Goal: Task Accomplishment & Management: Use online tool/utility

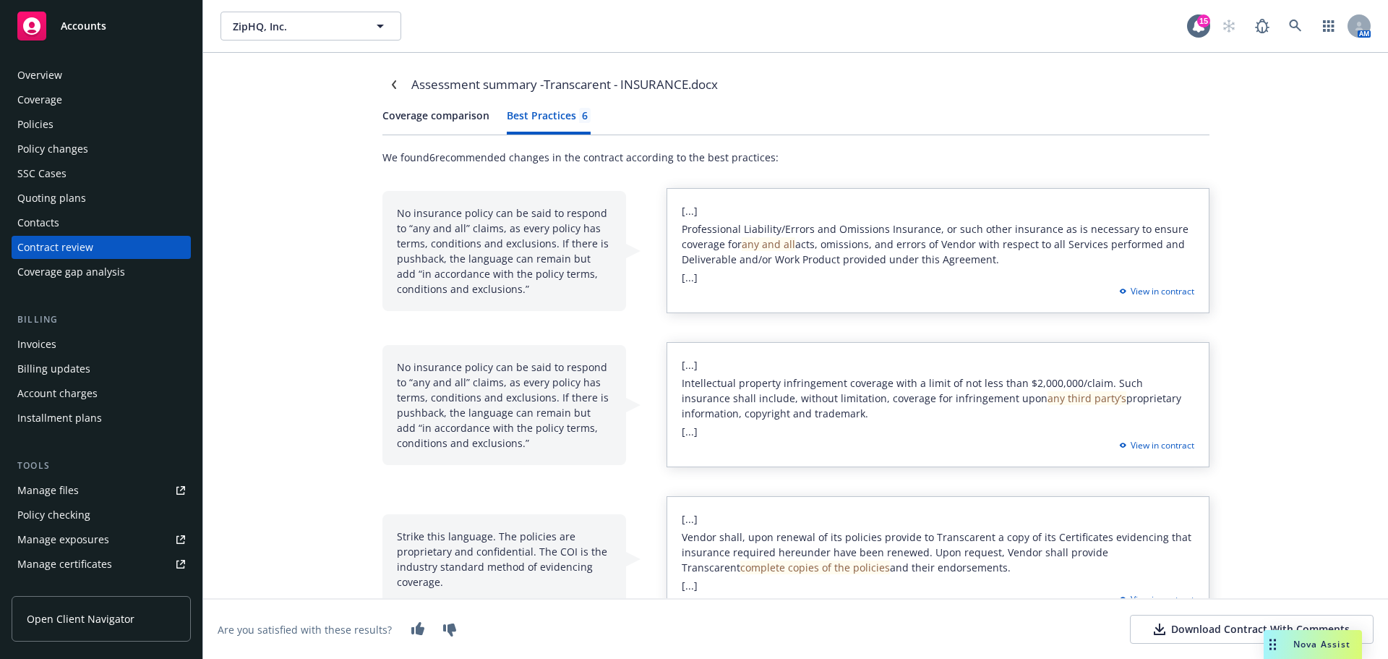
click at [81, 27] on span "Accounts" at bounding box center [84, 26] width 46 height 12
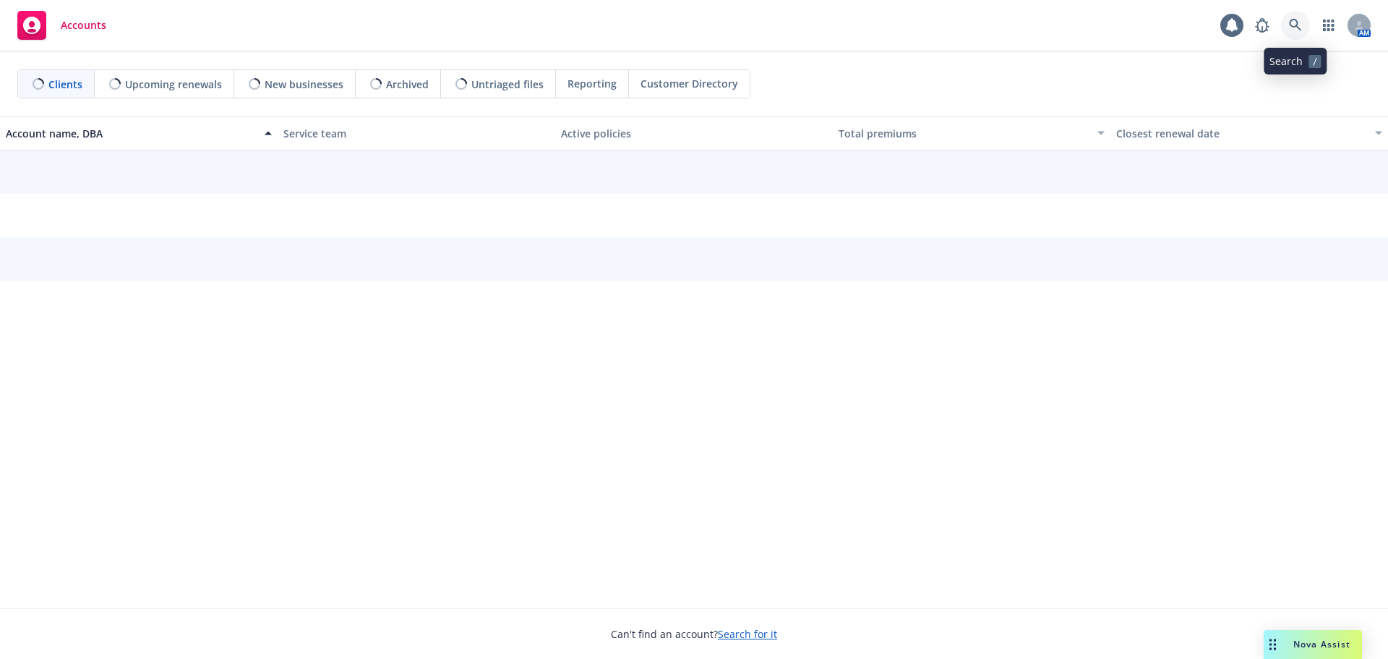
click at [1294, 26] on icon at bounding box center [1295, 25] width 12 height 12
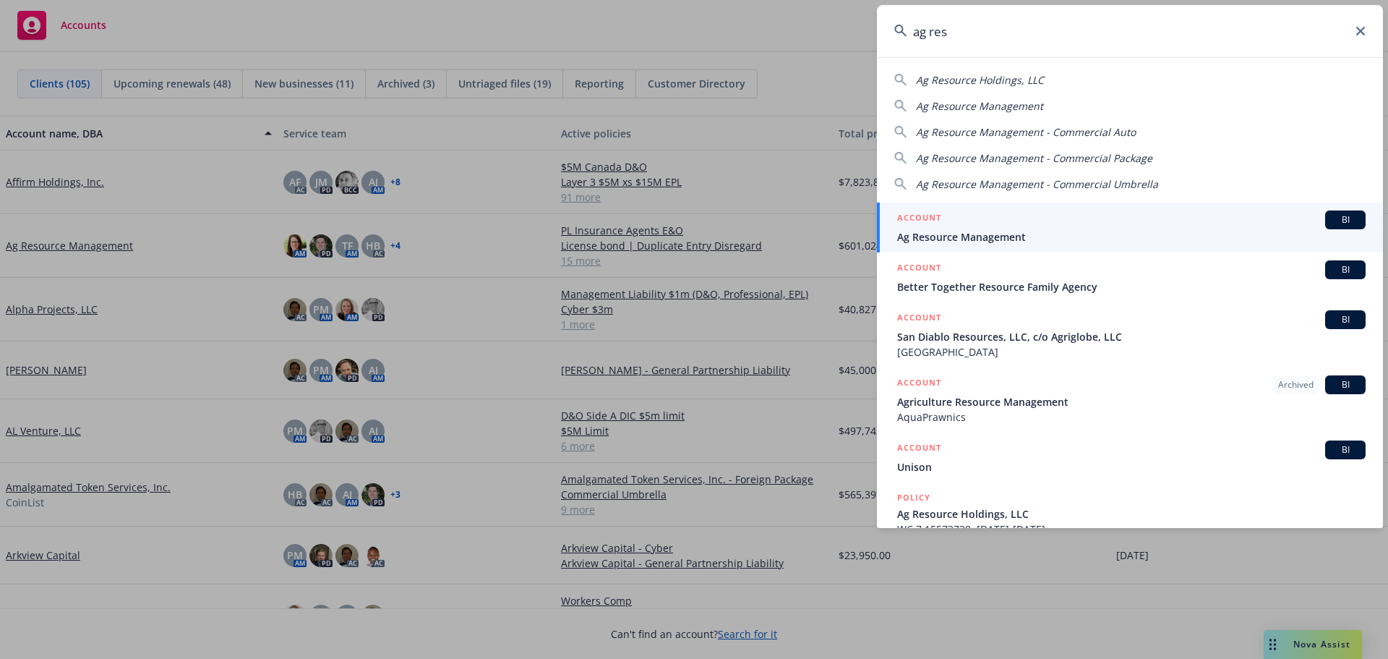
type input "ag res"
click at [975, 237] on span "Ag Resource Management" at bounding box center [1131, 236] width 469 height 15
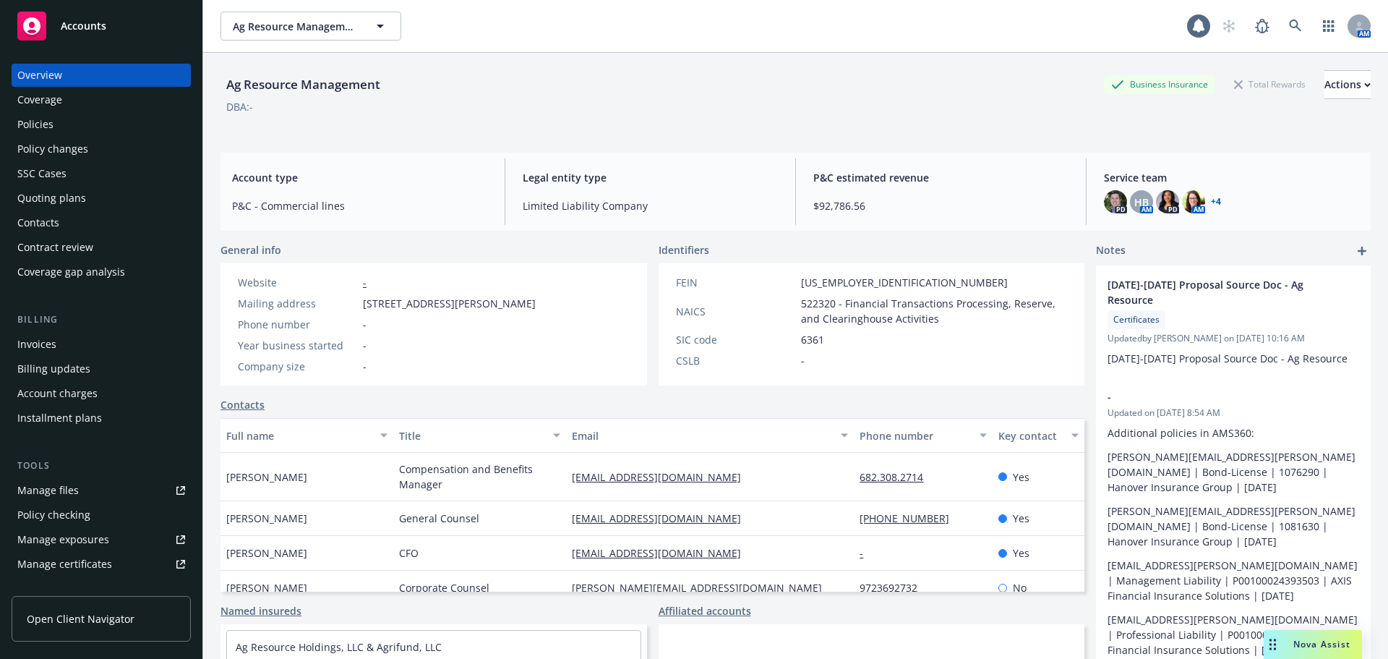
click at [46, 124] on div "Policies" at bounding box center [35, 124] width 36 height 23
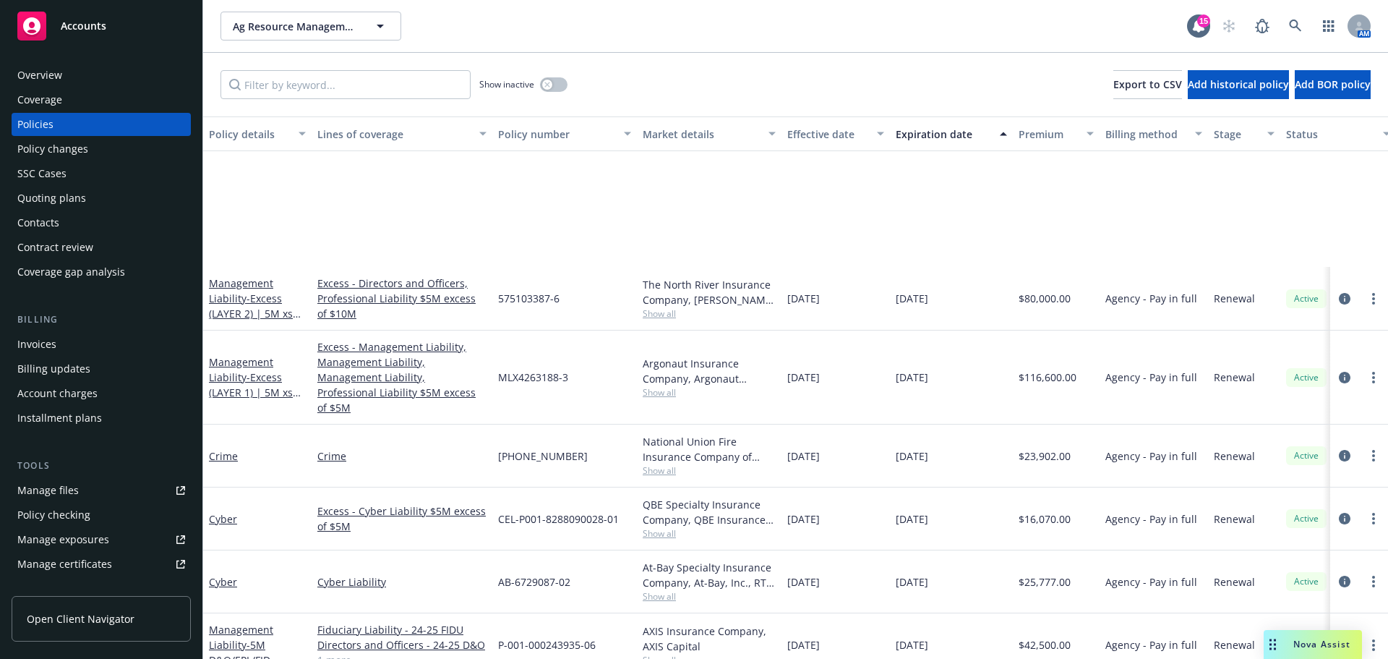
scroll to position [217, 0]
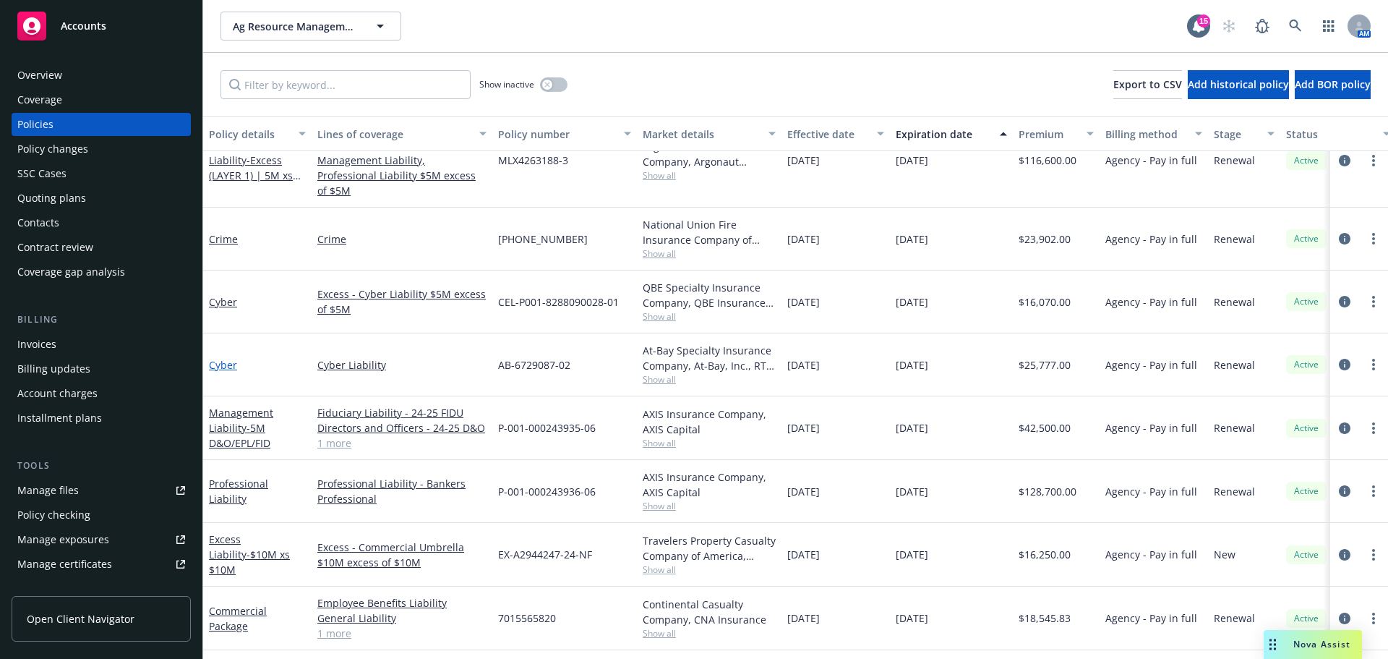
click at [219, 358] on link "Cyber" at bounding box center [223, 365] width 28 height 14
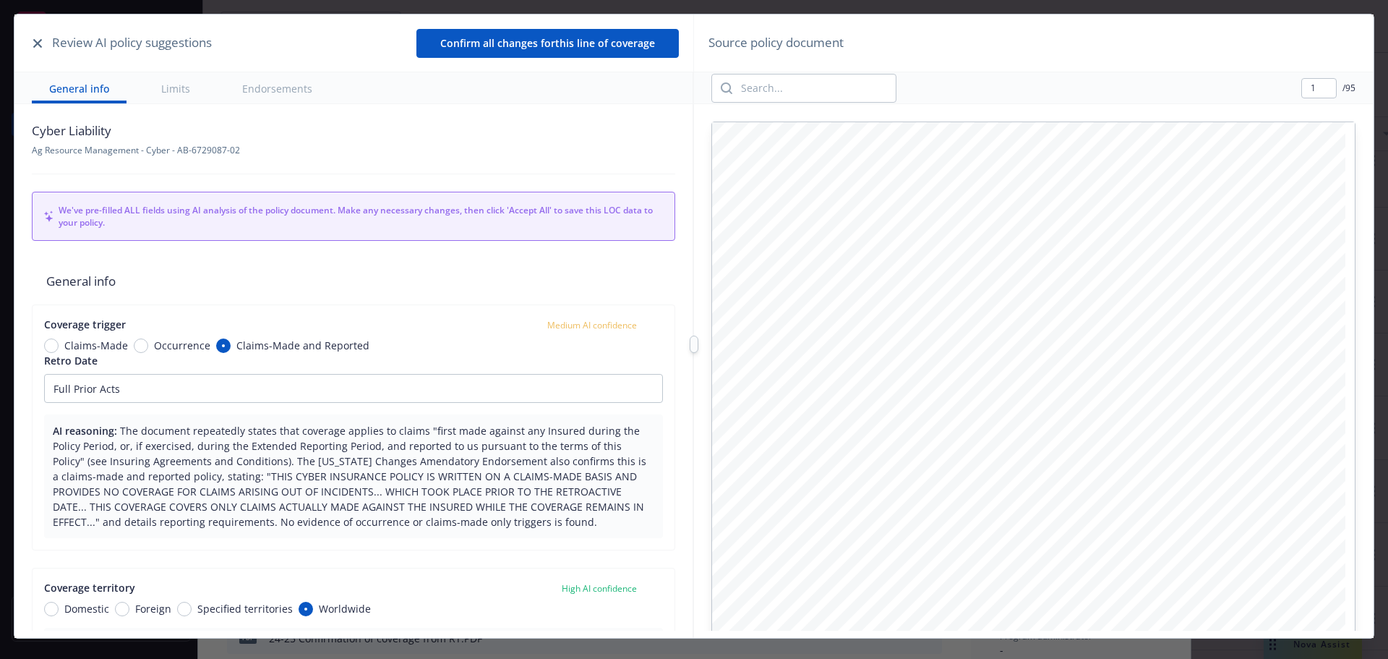
click at [39, 40] on icon "button" at bounding box center [37, 43] width 9 height 9
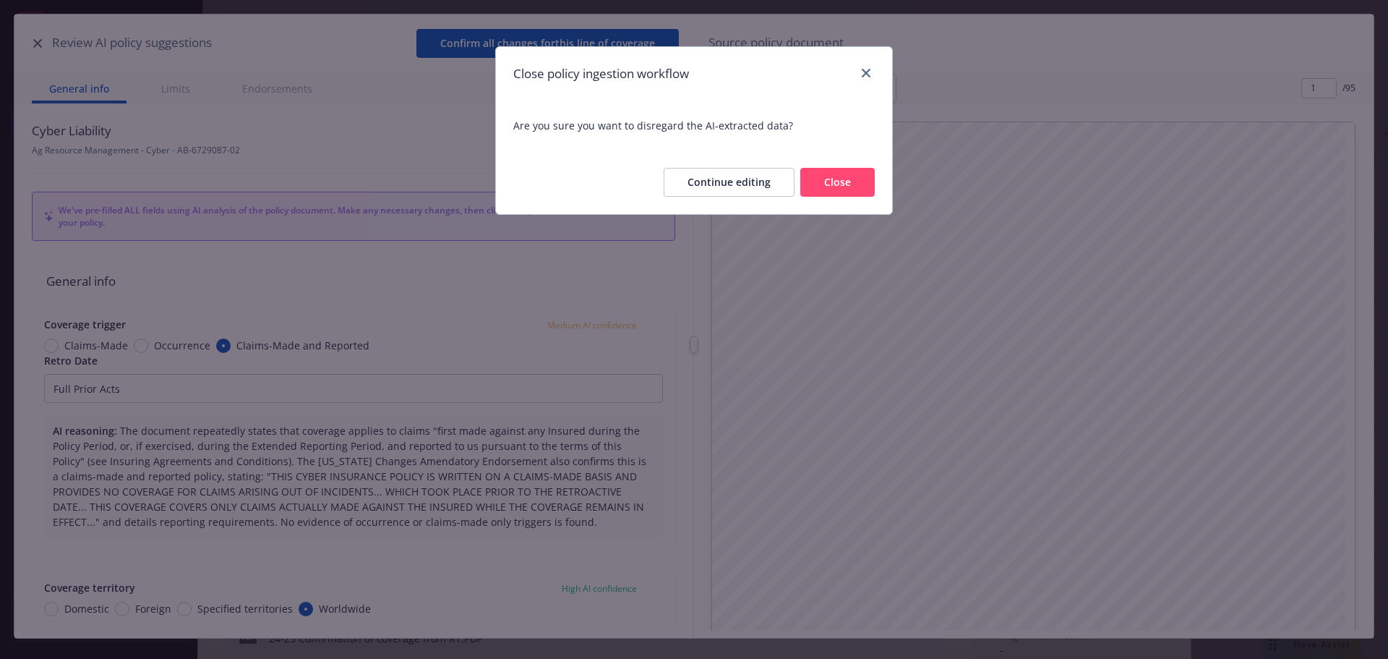
click at [831, 188] on button "Close" at bounding box center [837, 182] width 74 height 29
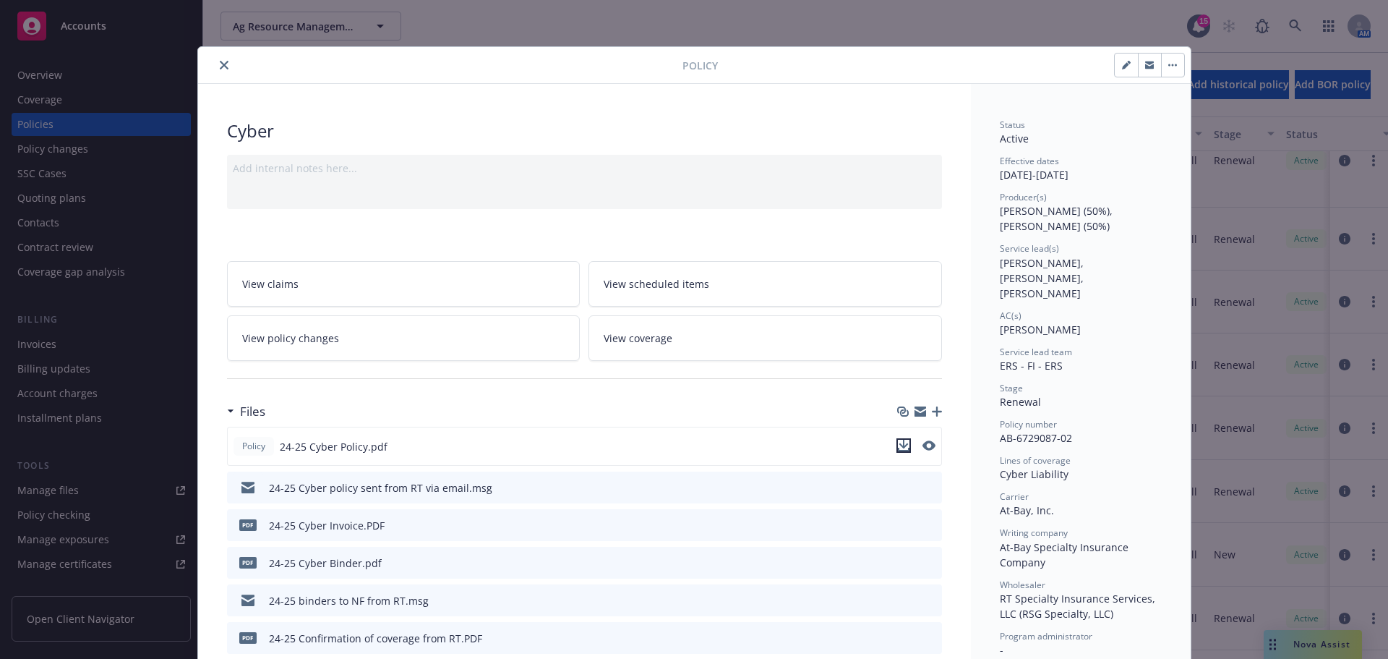
click at [899, 448] on icon "download file" at bounding box center [904, 446] width 12 height 12
click at [947, 23] on div "Policy Cyber Add internal notes here... View claims View scheduled items View p…" at bounding box center [694, 329] width 1388 height 659
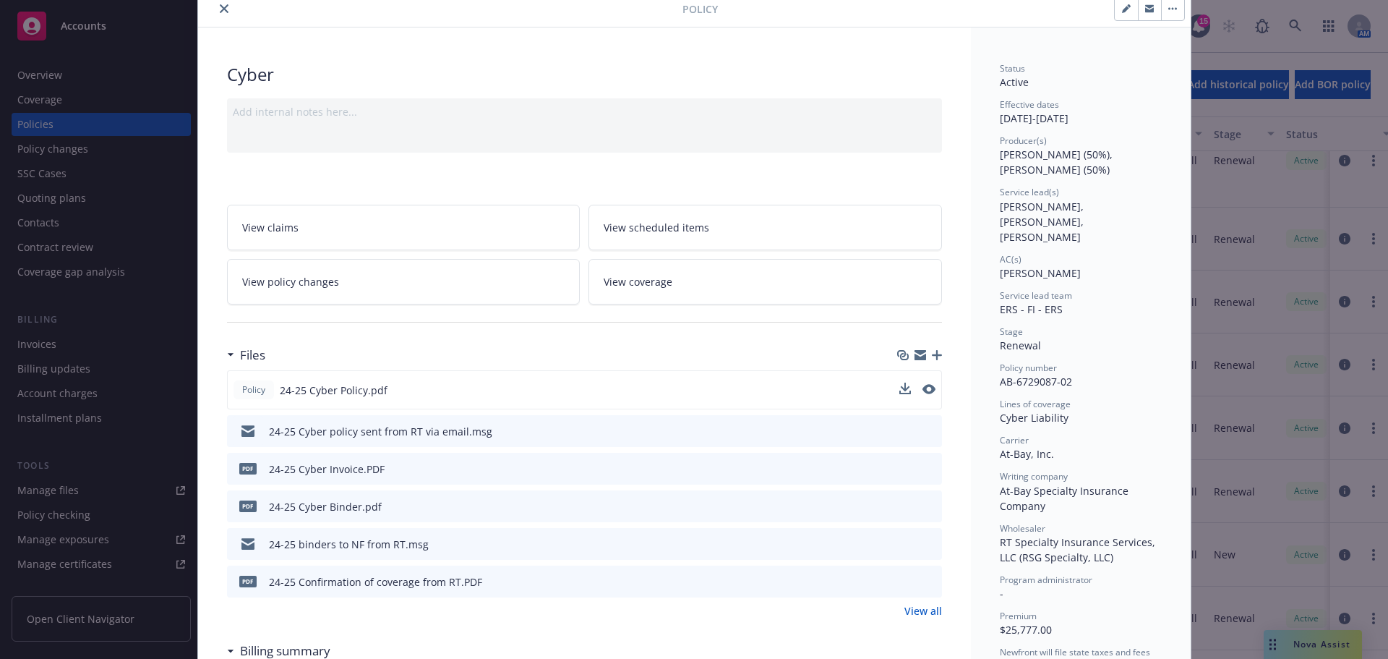
scroll to position [72, 0]
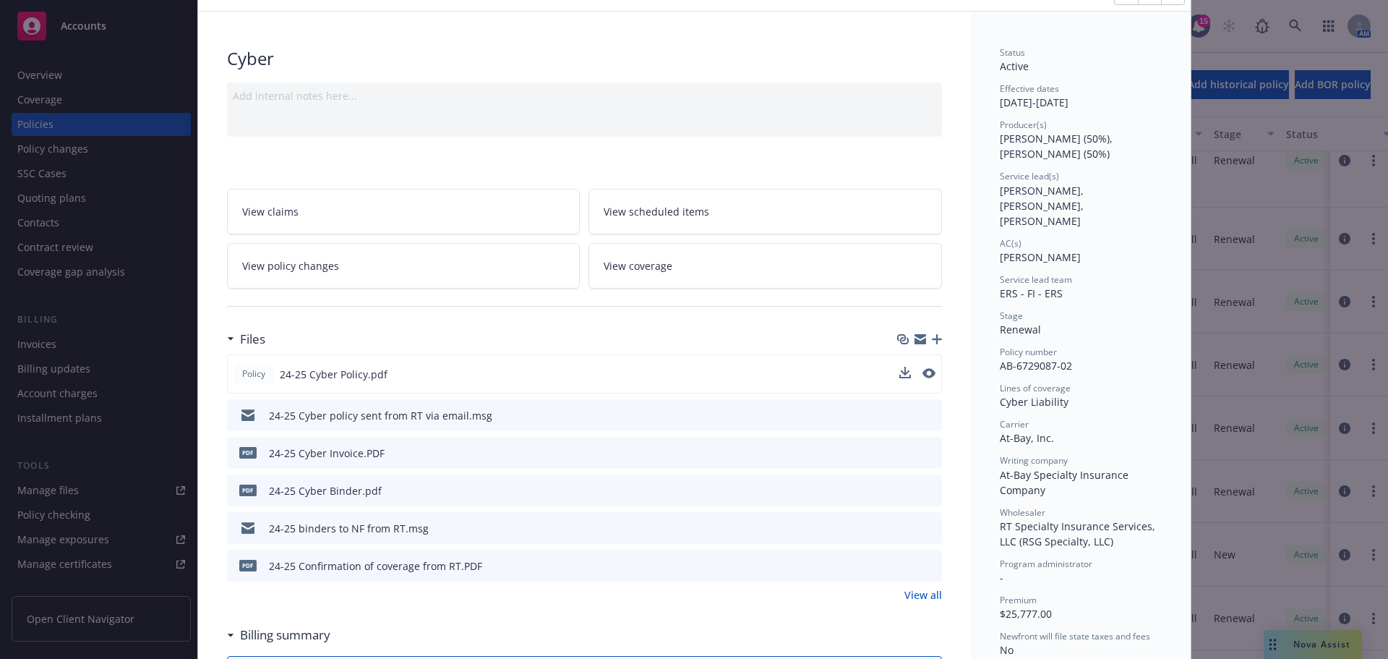
click at [899, 417] on icon "download file" at bounding box center [905, 415] width 12 height 12
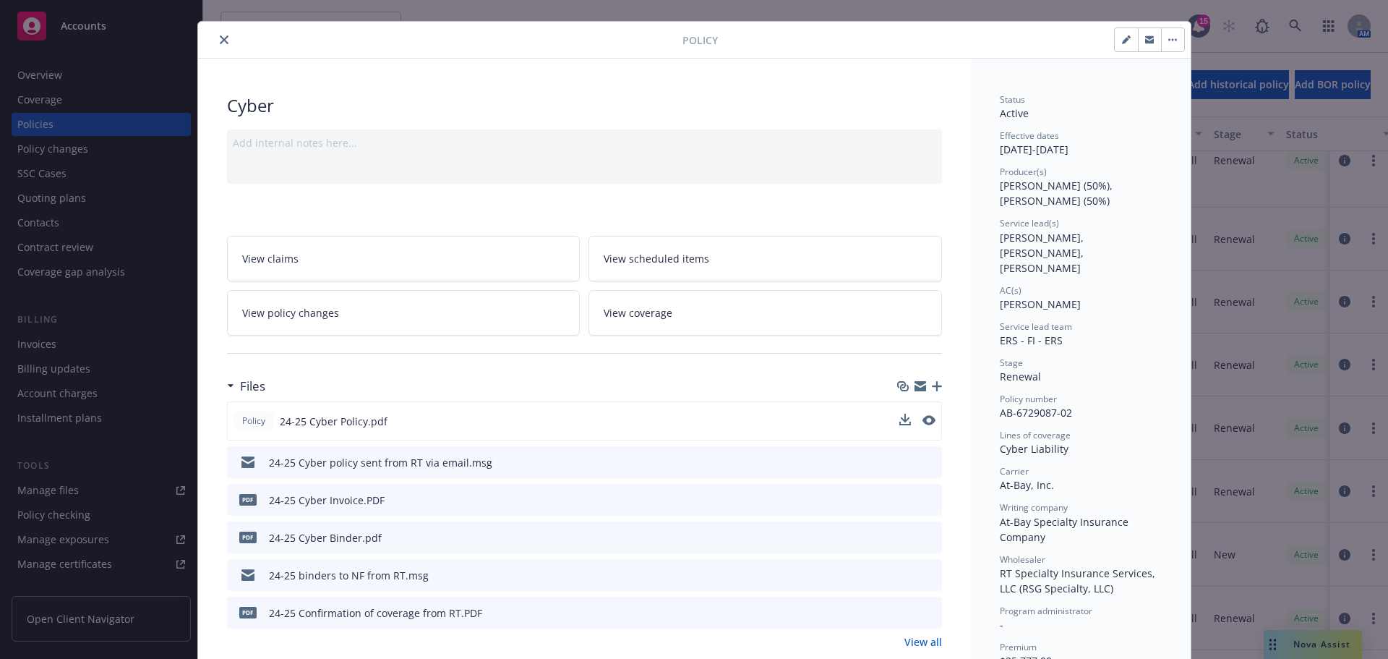
scroll to position [0, 0]
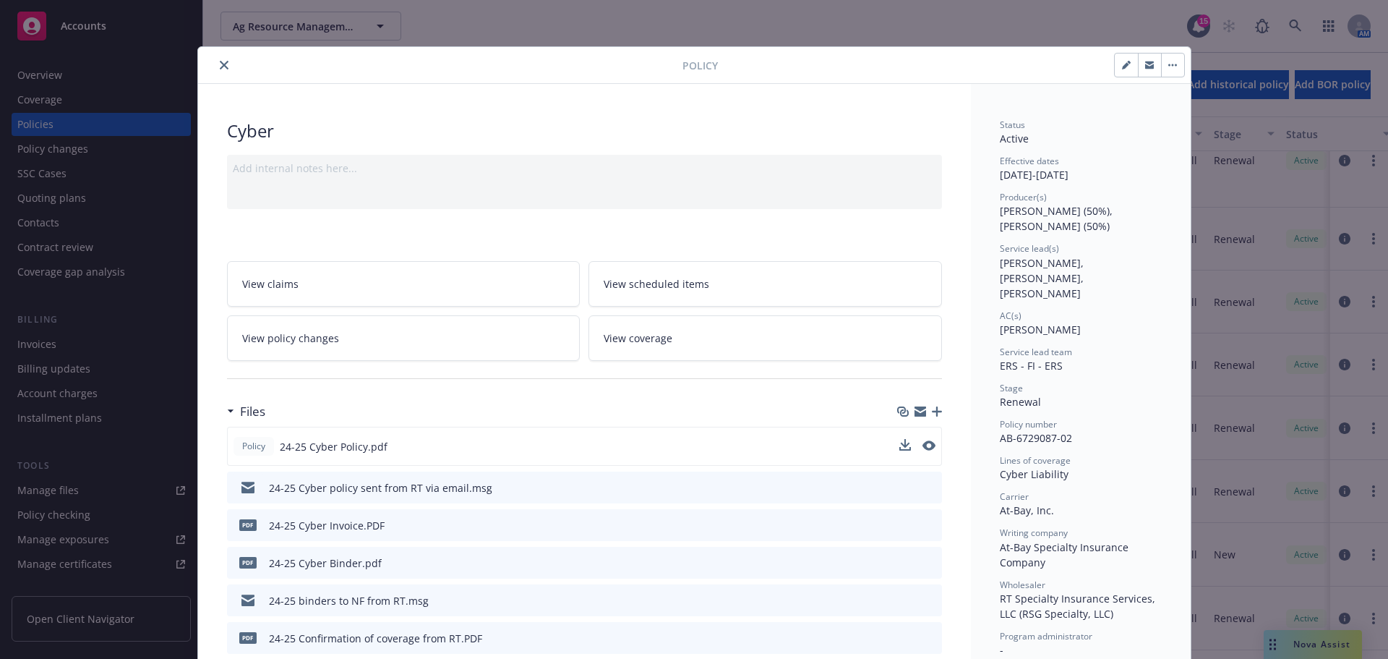
click at [220, 68] on icon "close" at bounding box center [224, 65] width 9 height 9
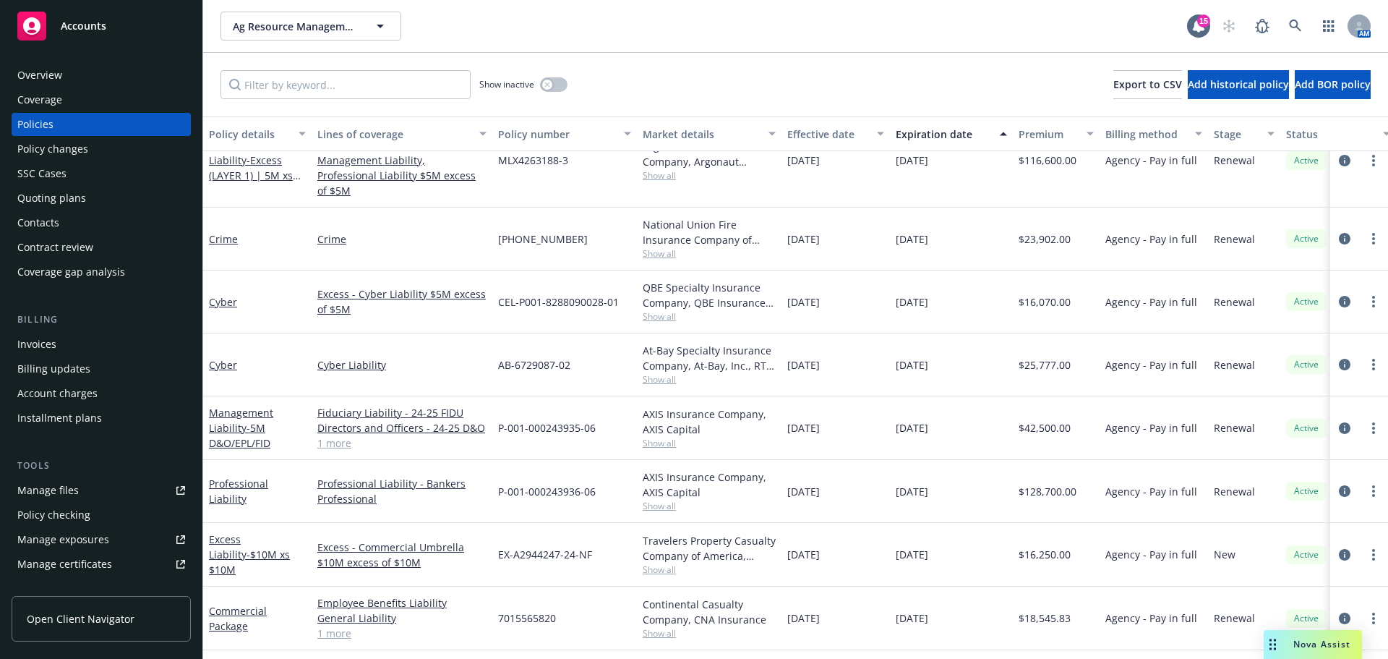
click at [82, 273] on div "Coverage gap analysis" at bounding box center [71, 271] width 108 height 23
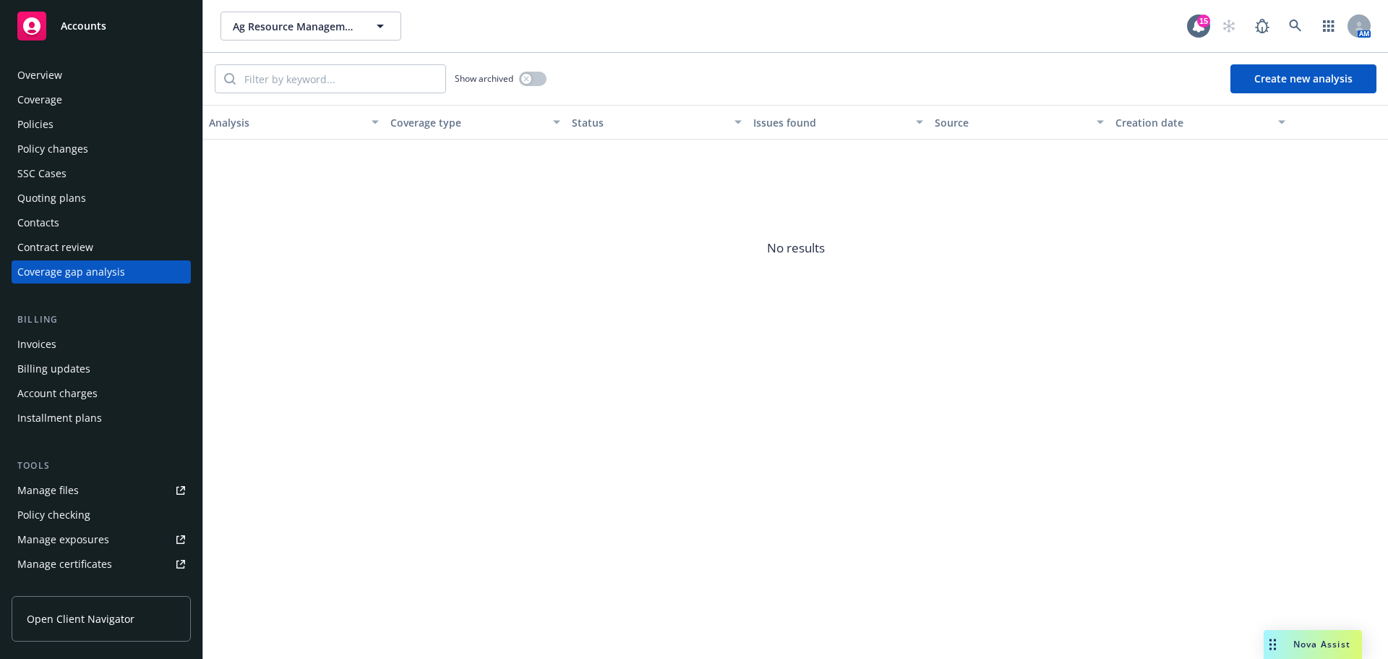
click at [46, 127] on div "Policies" at bounding box center [35, 124] width 36 height 23
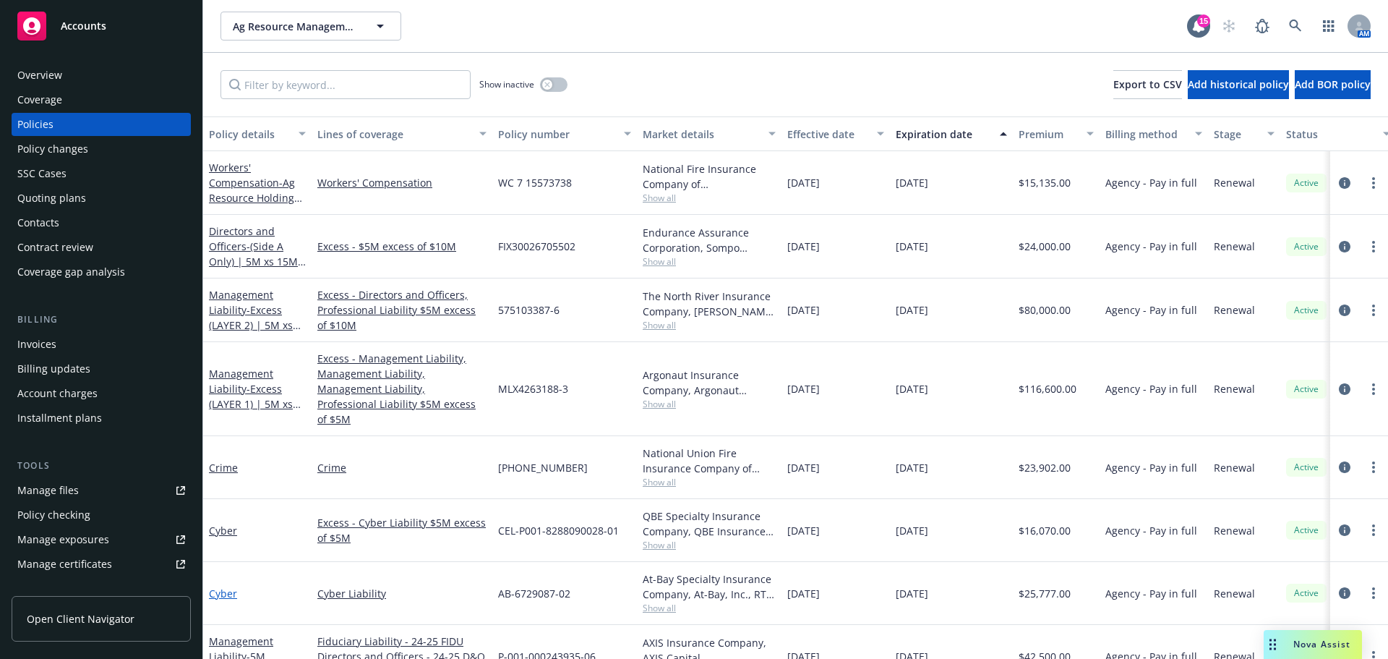
click at [229, 586] on link "Cyber" at bounding box center [223, 593] width 28 height 14
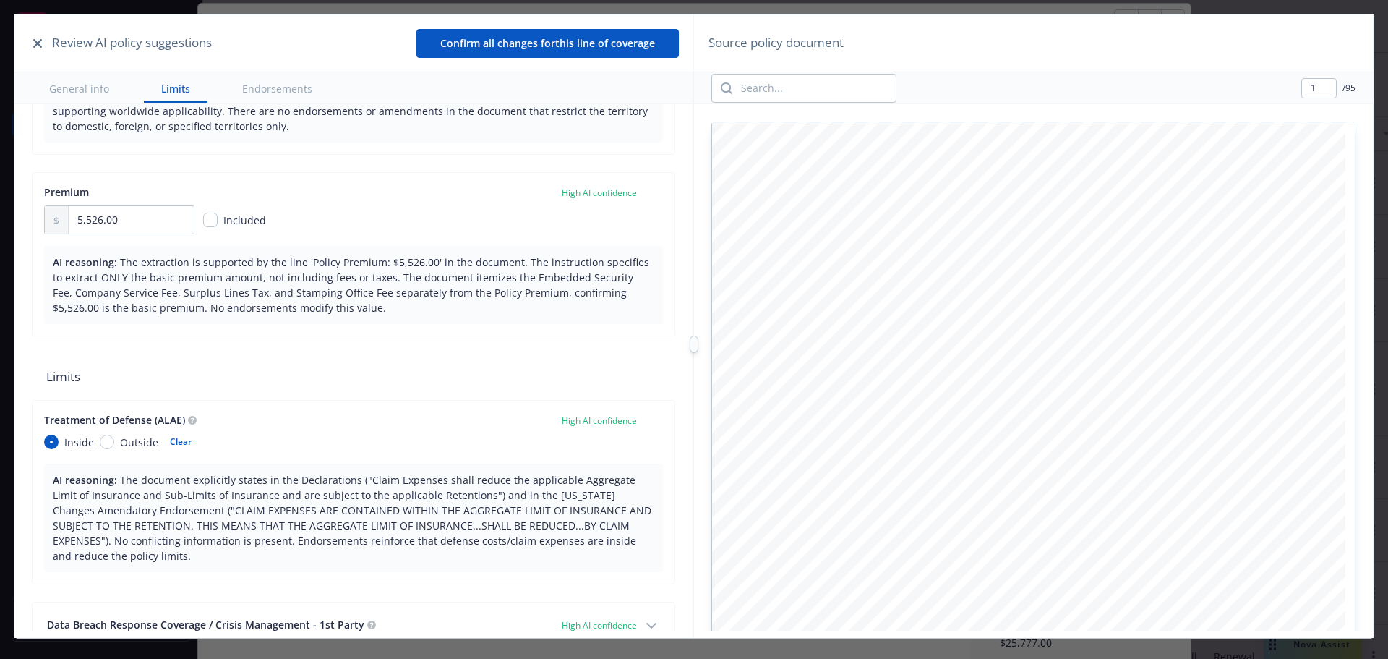
scroll to position [289, 0]
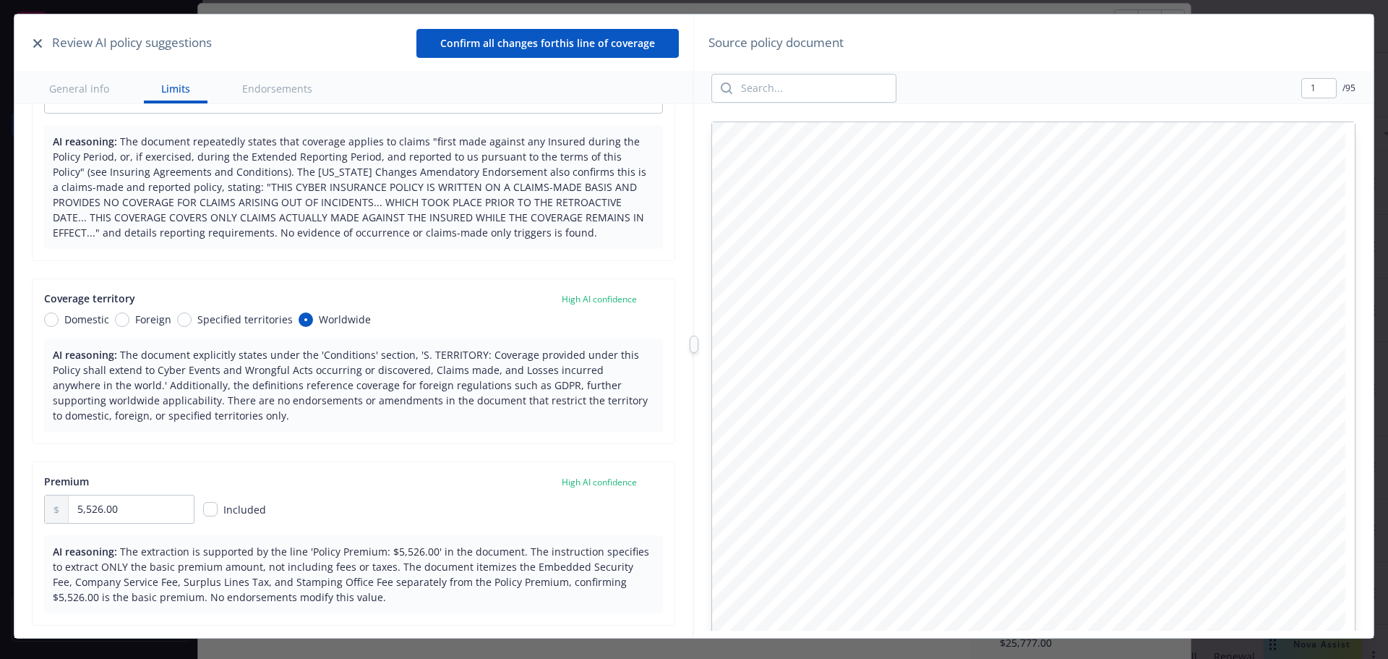
type textarea "x"
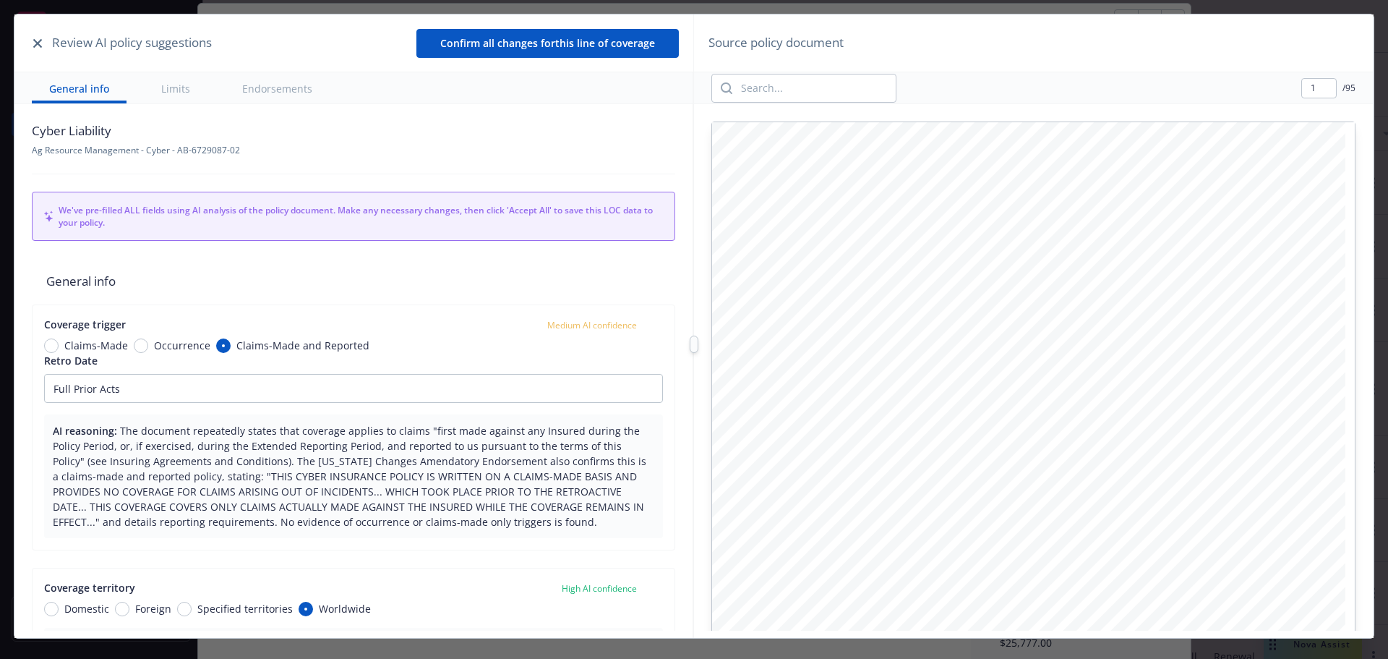
click at [38, 42] on icon "button" at bounding box center [37, 43] width 9 height 9
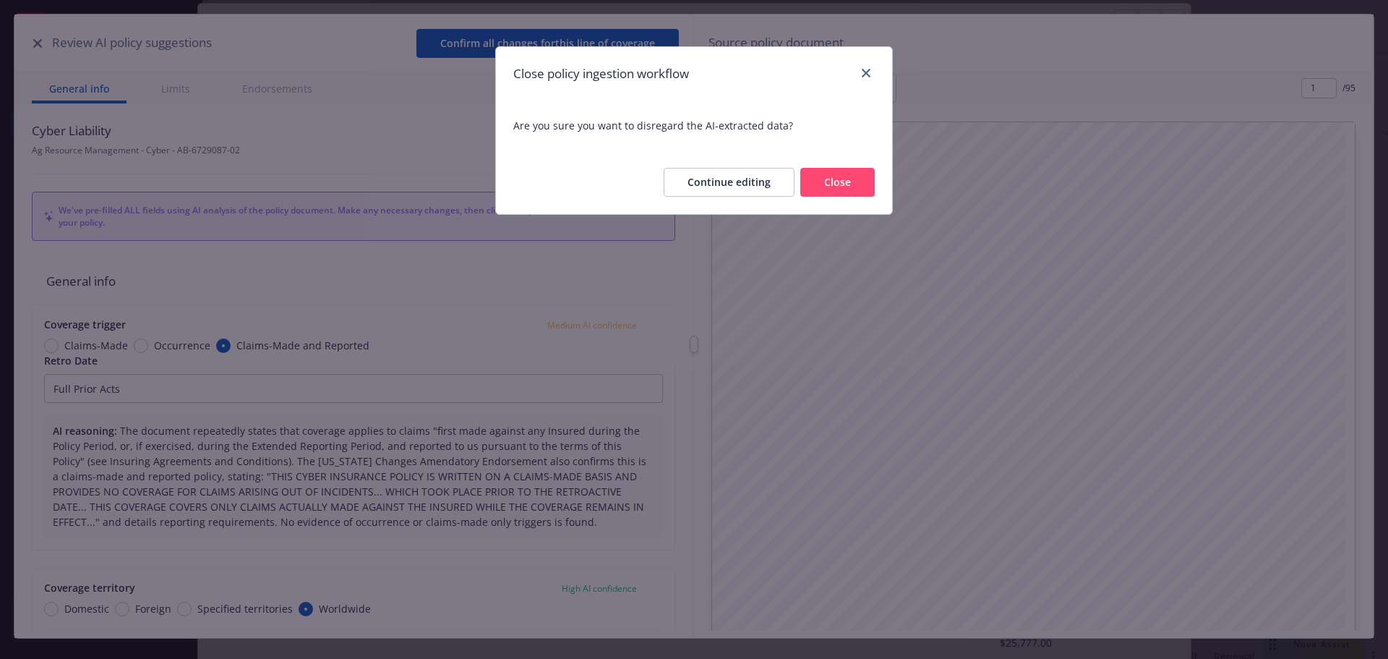
click at [844, 190] on button "Close" at bounding box center [837, 182] width 74 height 29
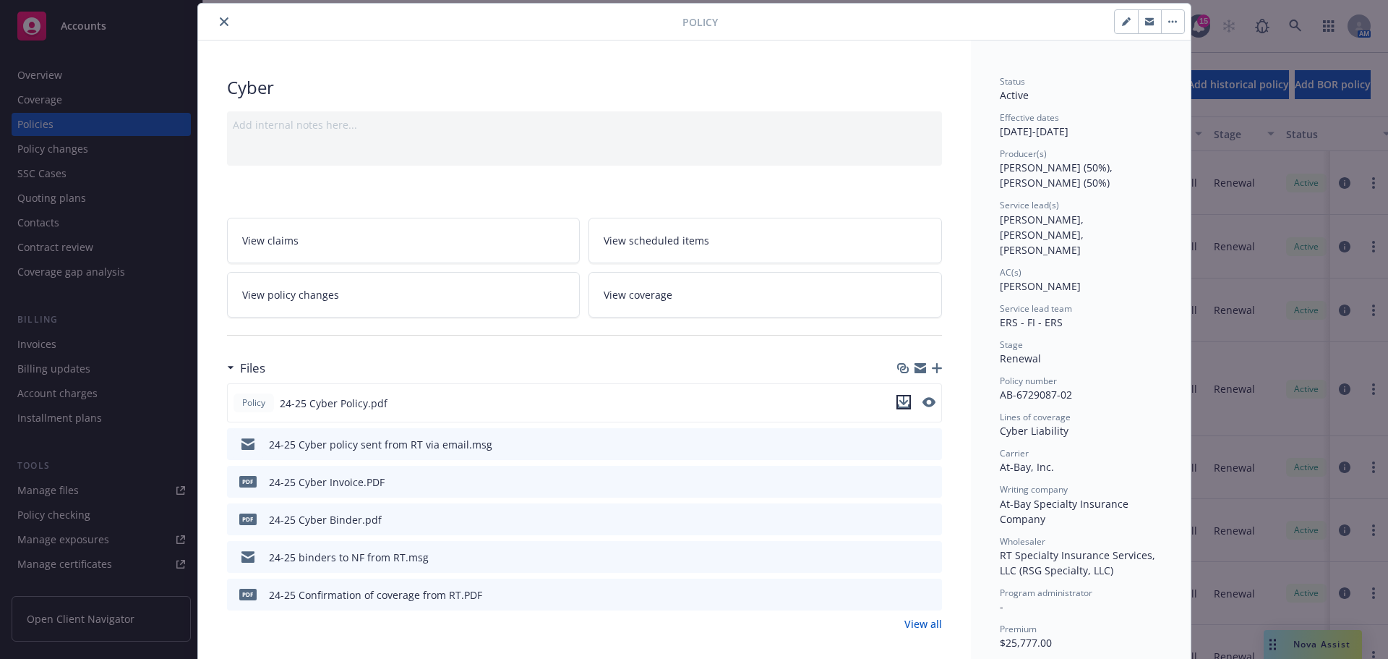
click at [900, 406] on icon "download file" at bounding box center [904, 402] width 12 height 12
click at [223, 20] on button "close" at bounding box center [223, 21] width 17 height 17
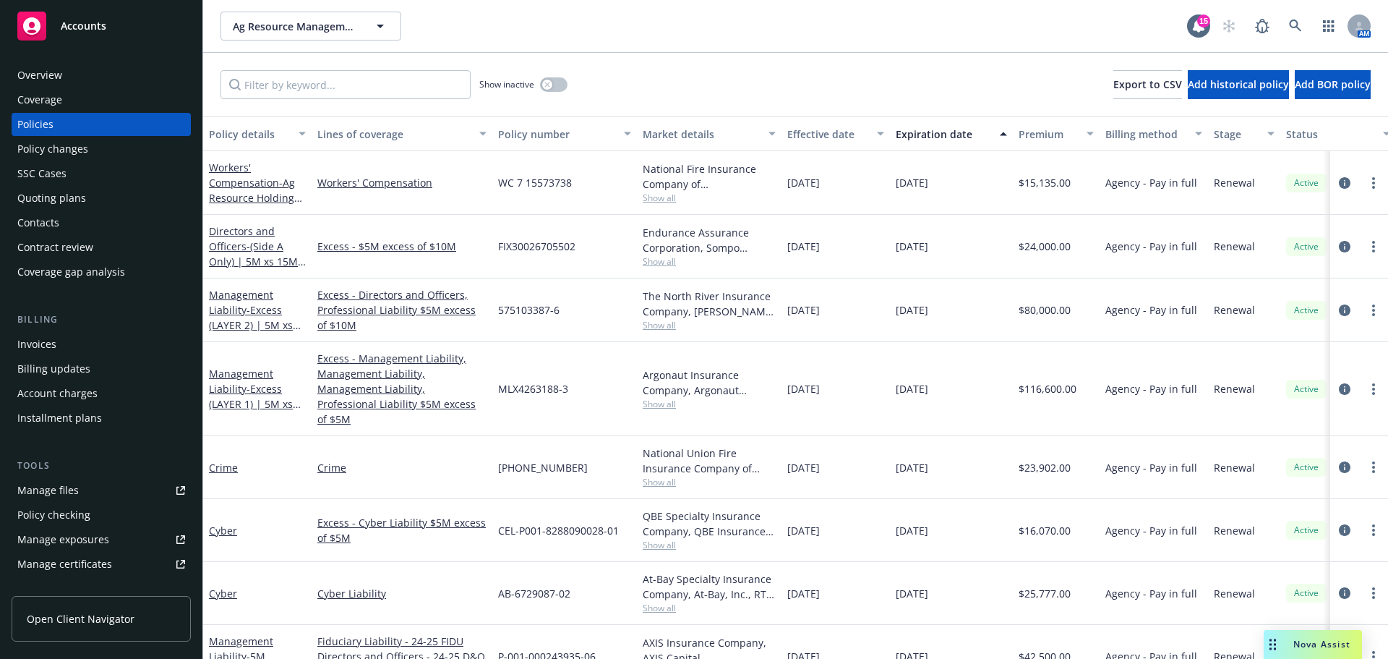
click at [85, 272] on div "Coverage gap analysis" at bounding box center [71, 271] width 108 height 23
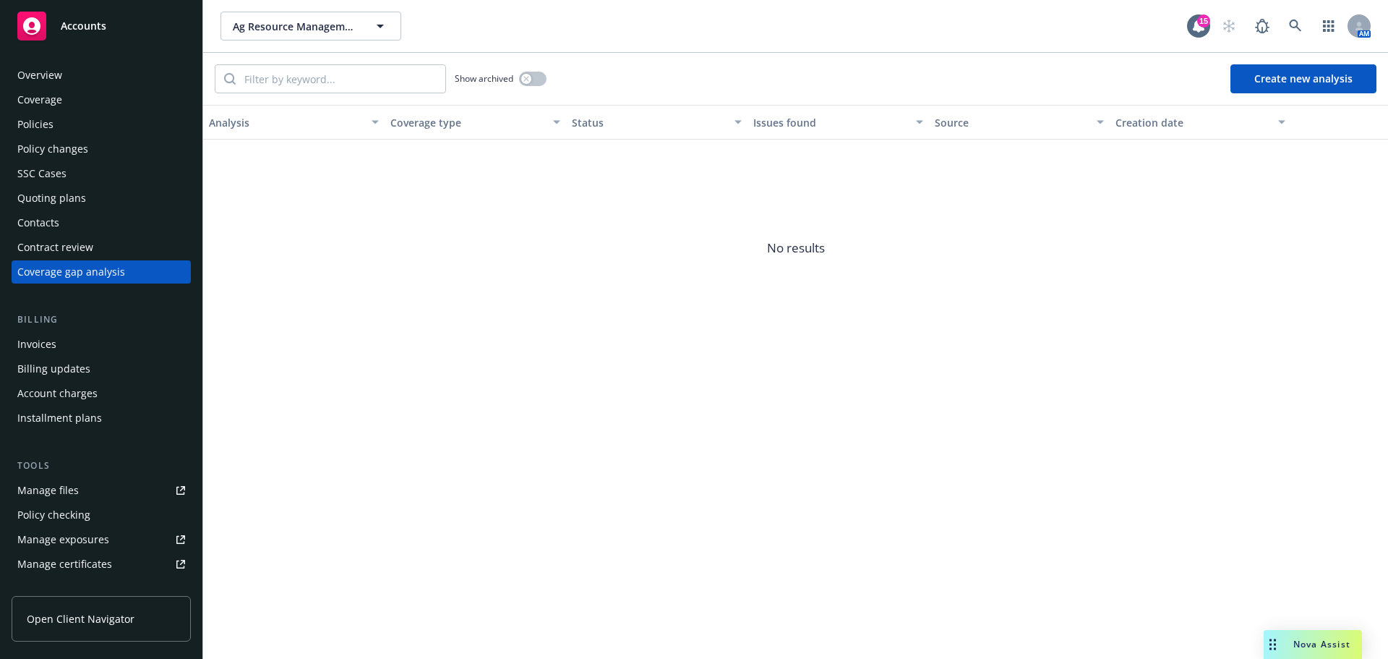
click at [1310, 80] on button "Create new analysis" at bounding box center [1304, 78] width 146 height 29
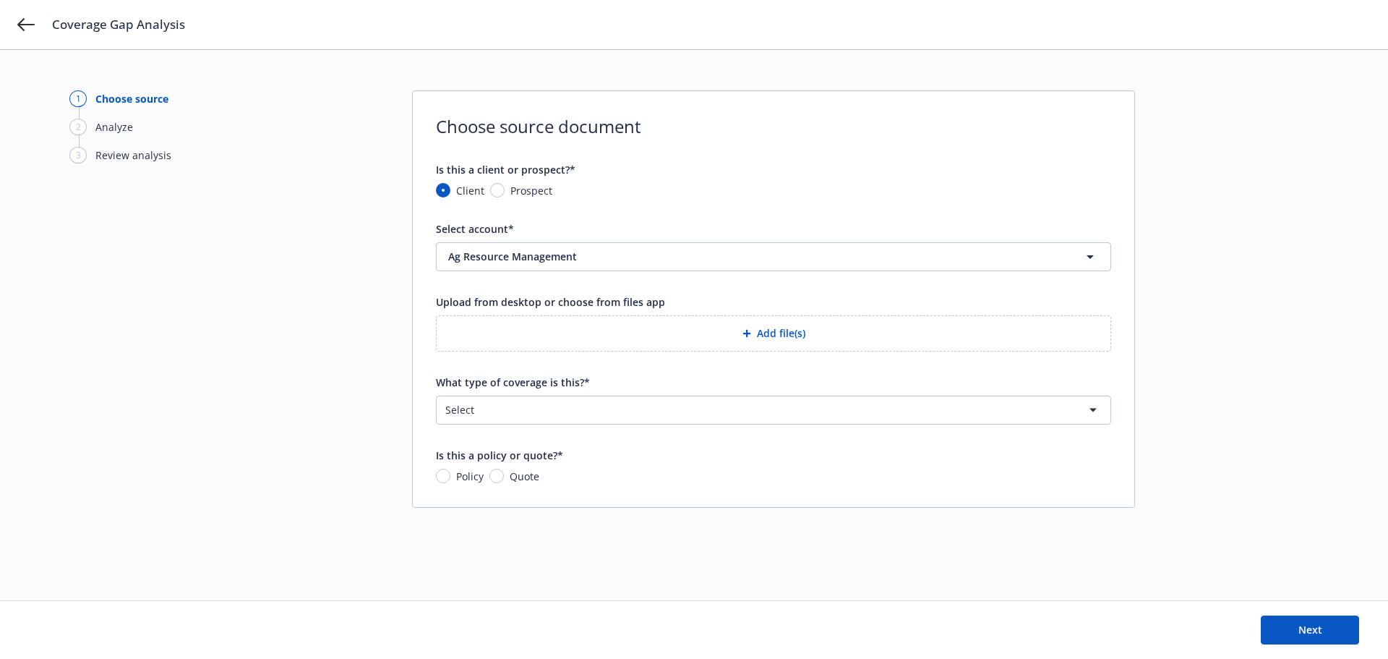
click at [248, 345] on div "1 Choose source 2 Analyze 3 Review analysis Choose source document Is this a cl…" at bounding box center [694, 324] width 1250 height 469
click at [765, 336] on button "Add file(s)" at bounding box center [773, 333] width 675 height 36
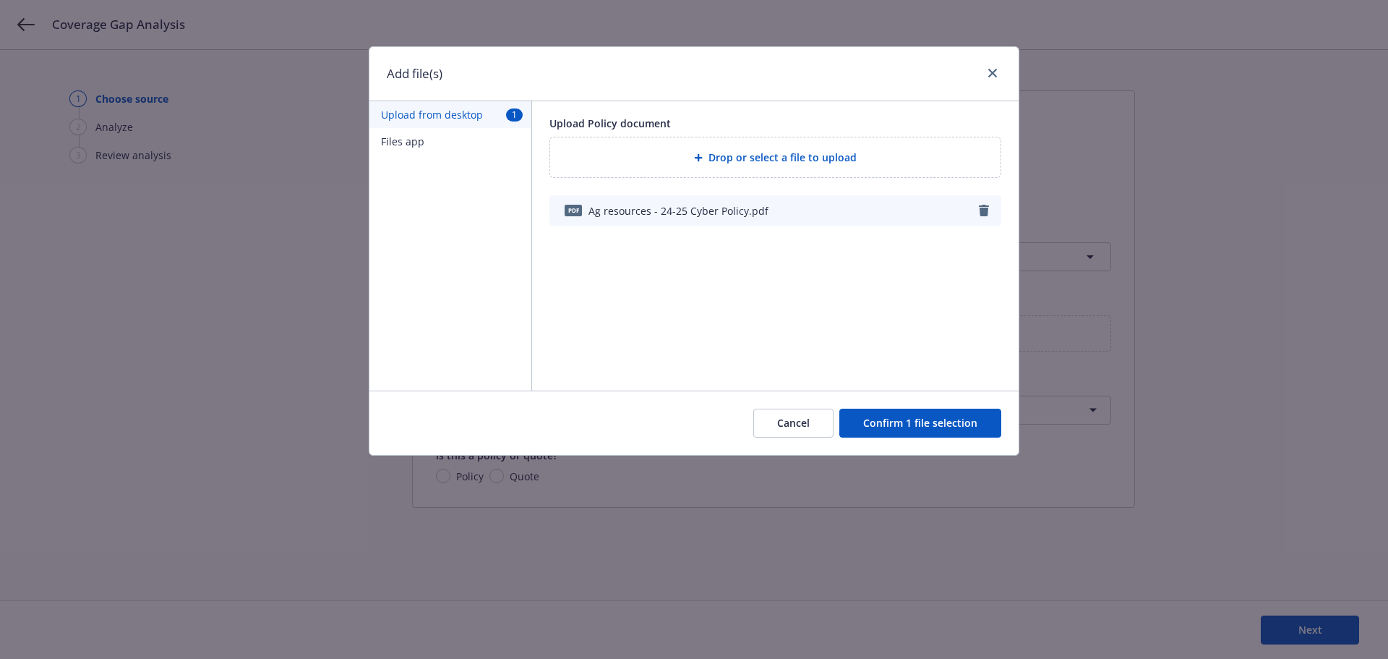
click at [941, 427] on button "Confirm 1 file selection" at bounding box center [921, 423] width 162 height 29
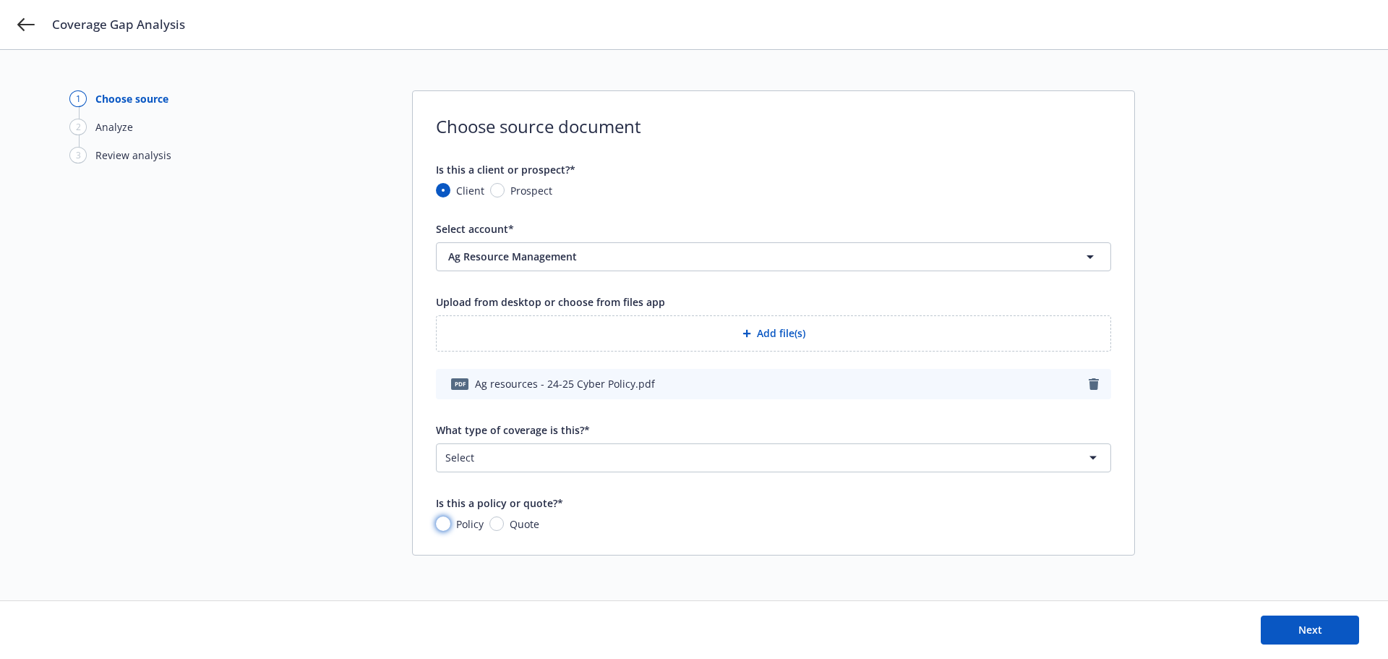
click at [445, 524] on input "Policy" at bounding box center [443, 523] width 14 height 14
radio input "true"
click at [1322, 629] on span "Next" at bounding box center [1311, 630] width 24 height 14
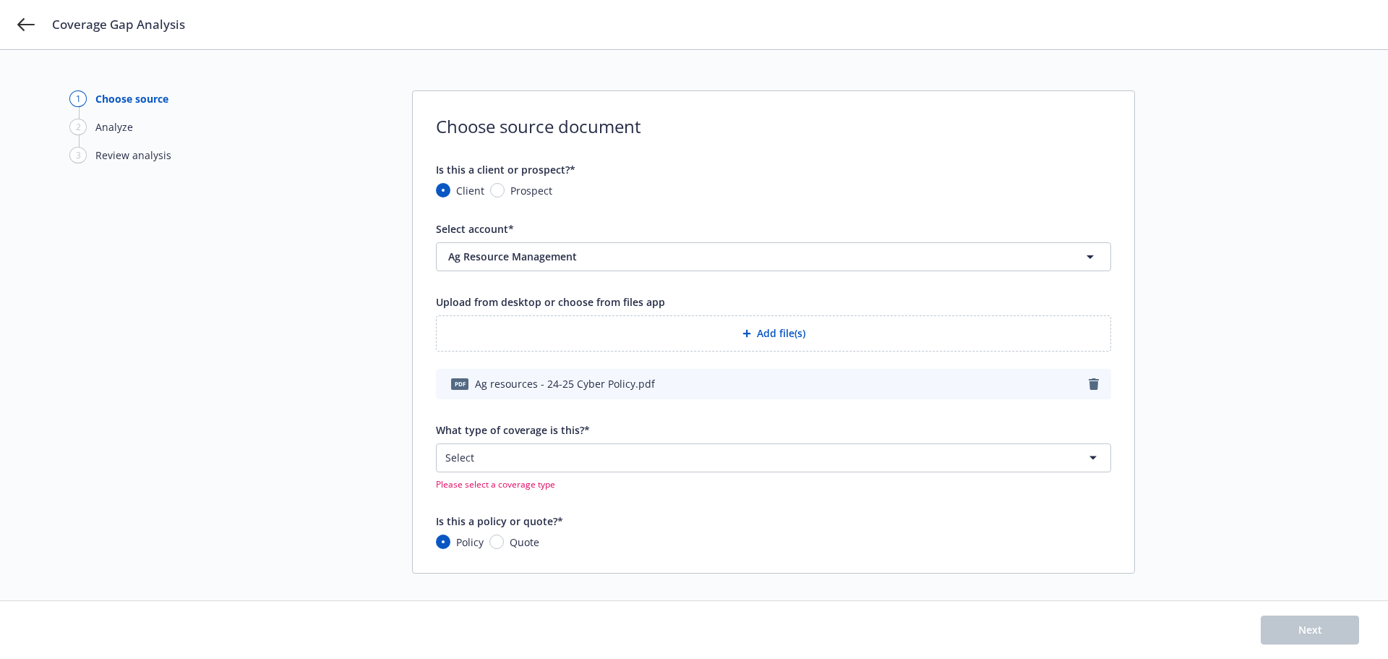
click at [501, 452] on html "Coverage Gap Analysis 1 Choose source 2 Analyze 3 Review analysis Choose source…" at bounding box center [694, 329] width 1388 height 659
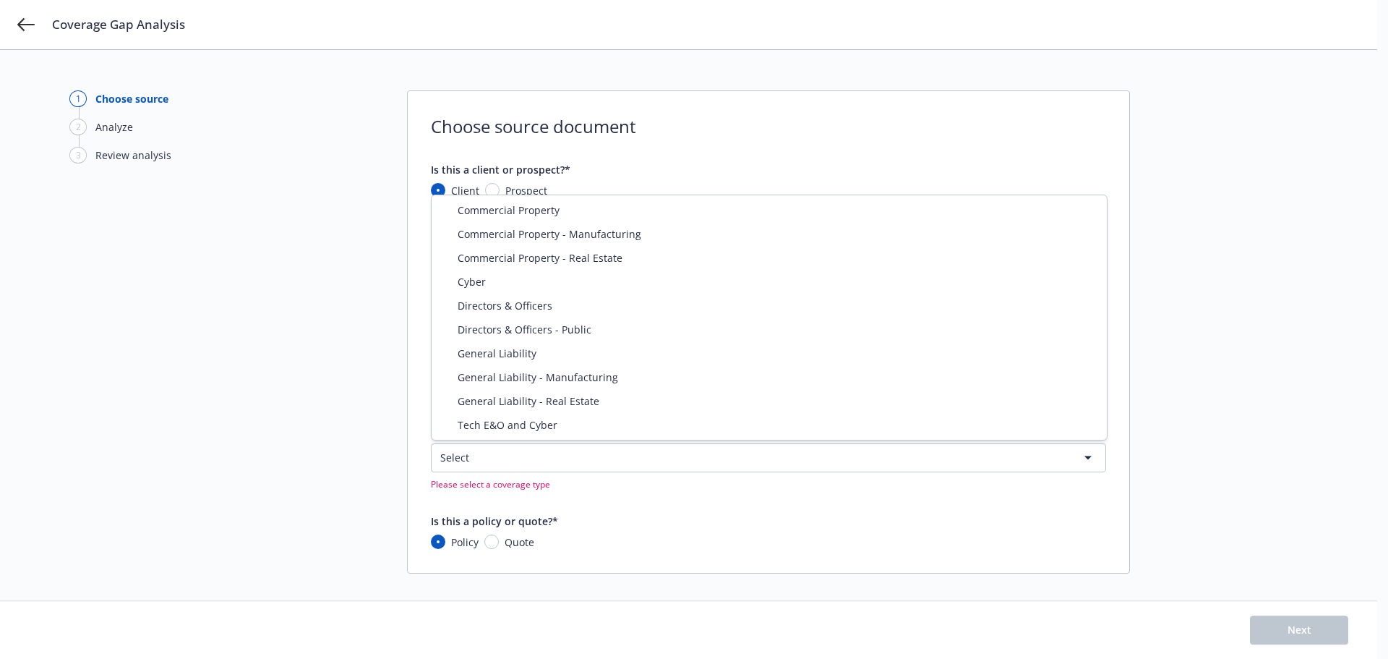
select select "CYBER"
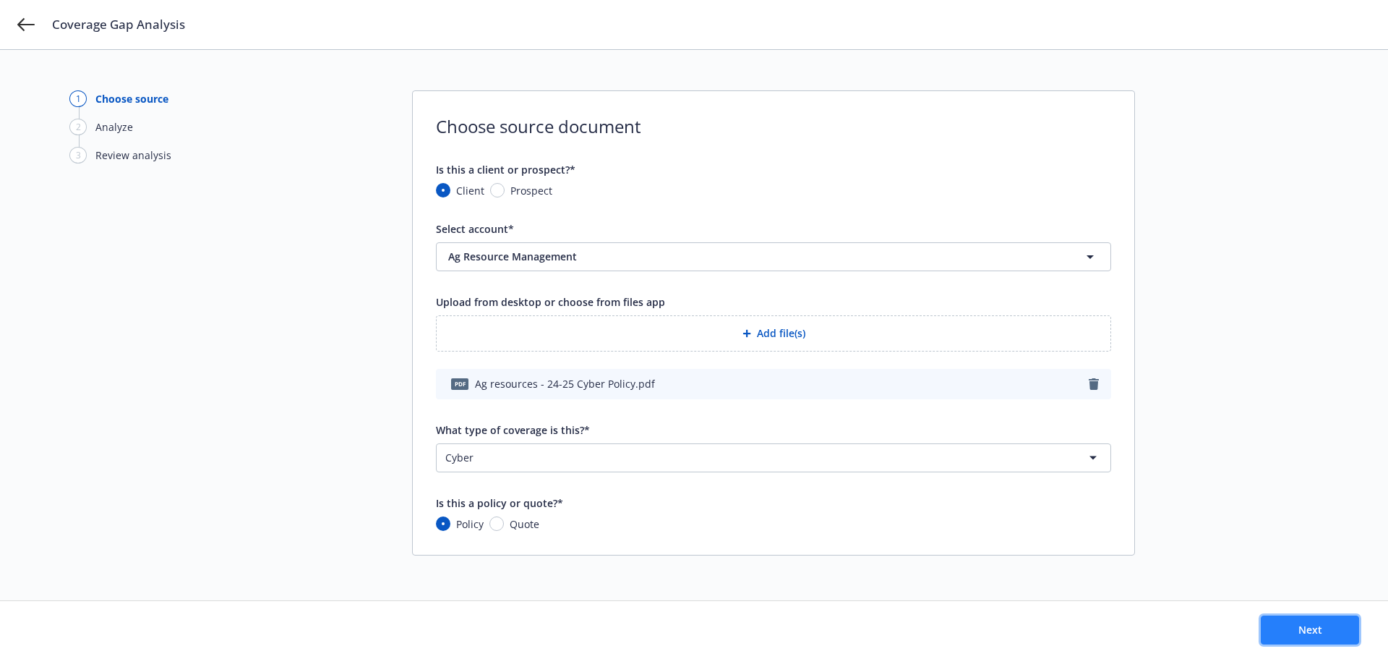
click at [1312, 623] on span "Next" at bounding box center [1311, 630] width 24 height 14
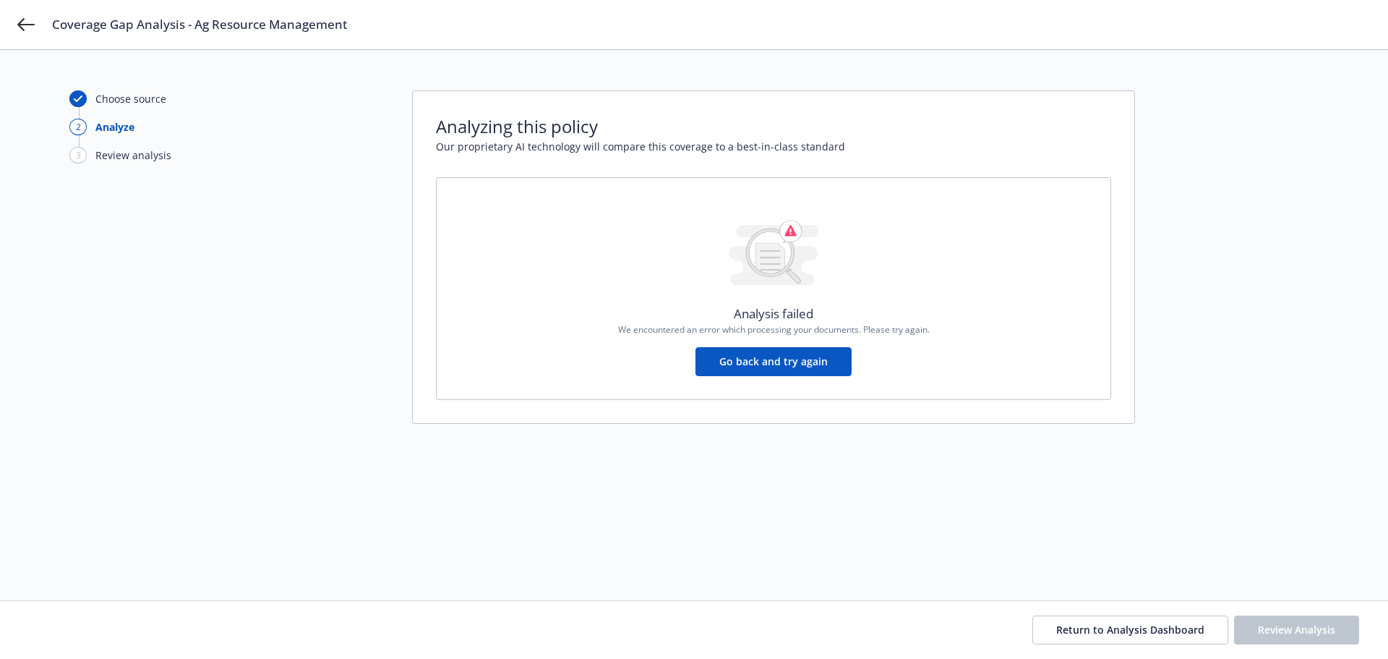
click at [765, 361] on button "Go back and try again" at bounding box center [774, 361] width 156 height 29
click at [1108, 630] on span "Return to Analysis Dashboard" at bounding box center [1130, 630] width 148 height 14
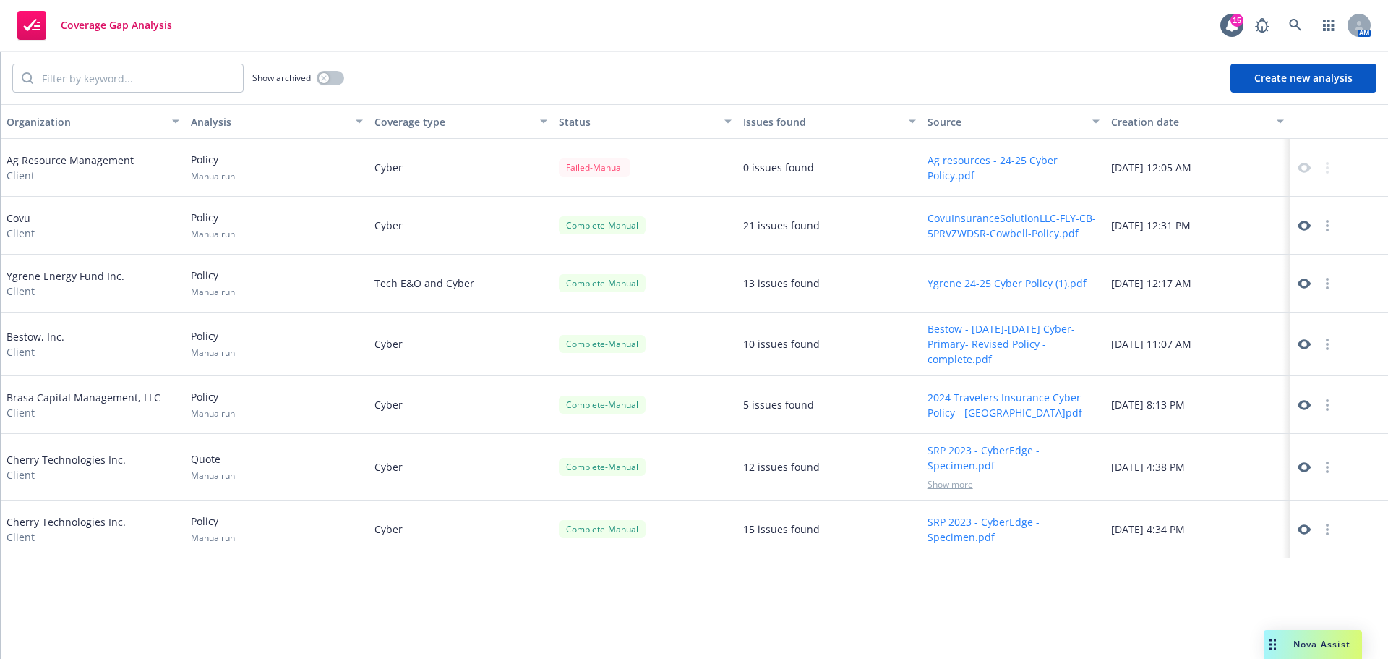
click at [1302, 171] on icon at bounding box center [1304, 168] width 13 height 10
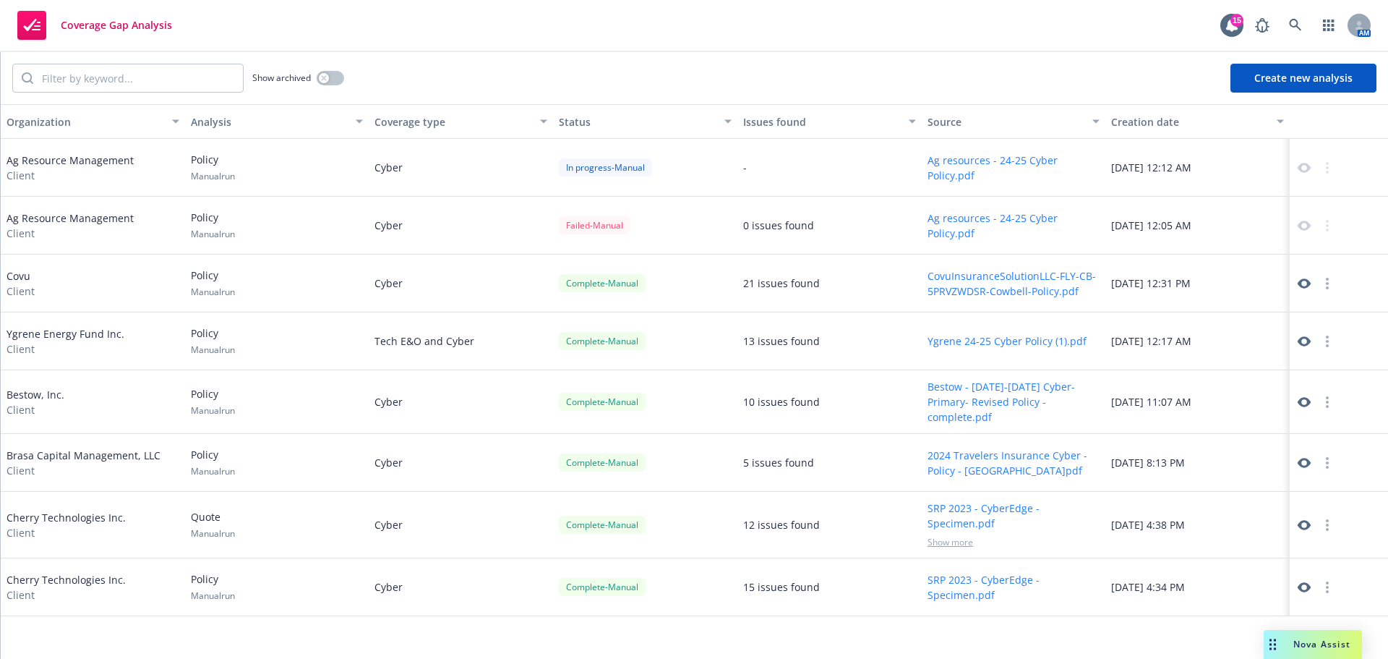
click at [121, 25] on span "Coverage Gap Analysis" at bounding box center [116, 26] width 111 height 12
click at [1295, 25] on icon at bounding box center [1295, 25] width 13 height 13
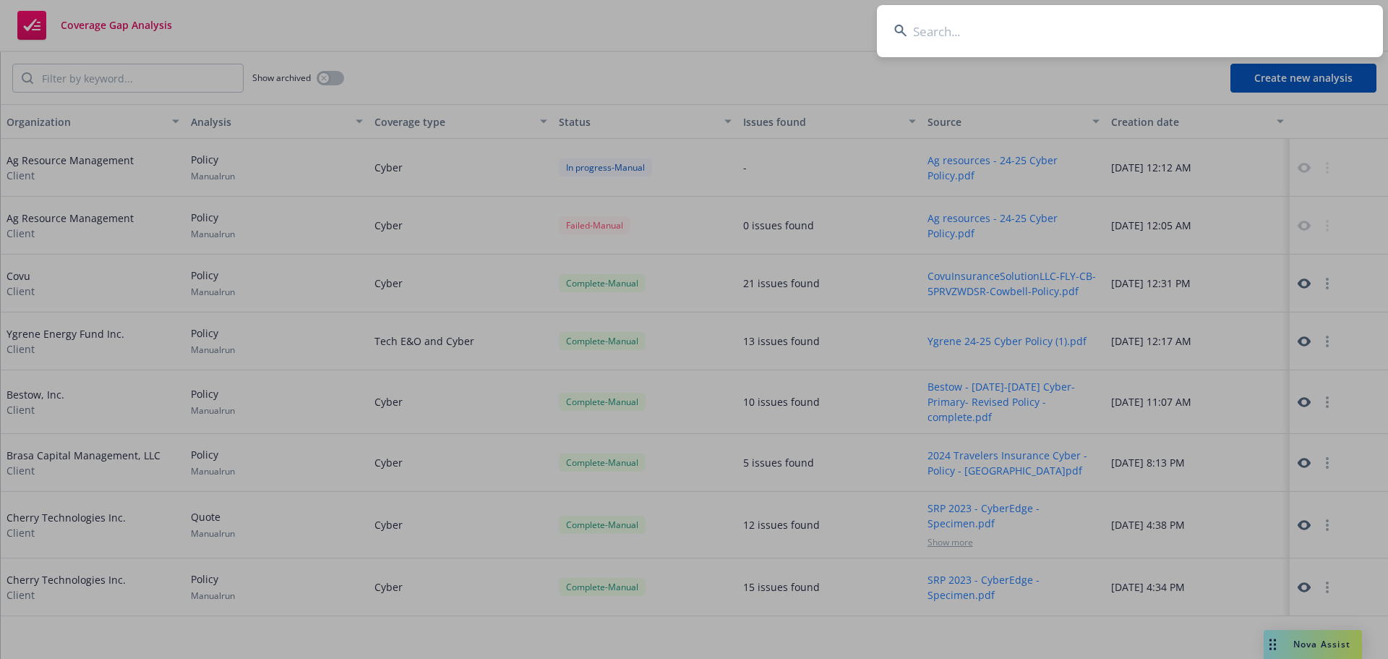
click at [1071, 44] on input at bounding box center [1130, 31] width 506 height 52
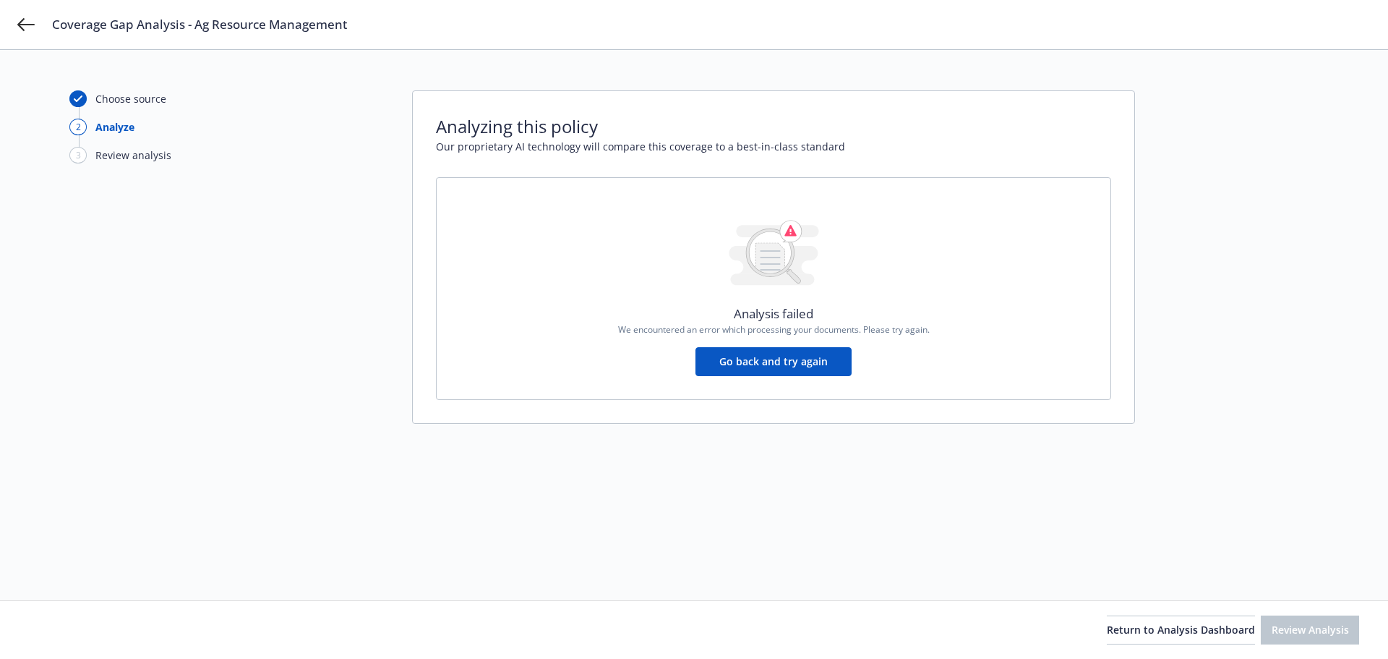
click at [761, 365] on button "Go back and try again" at bounding box center [774, 361] width 156 height 29
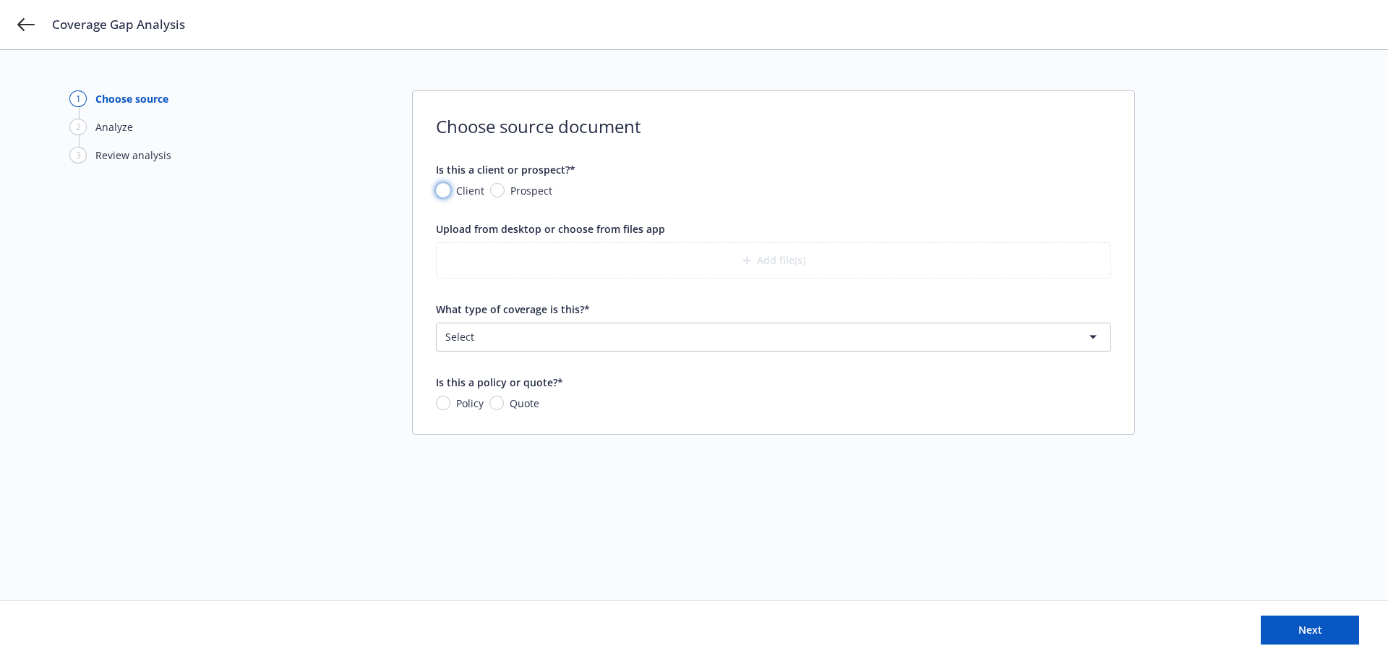
click at [445, 189] on input "Client" at bounding box center [443, 190] width 14 height 14
radio input "true"
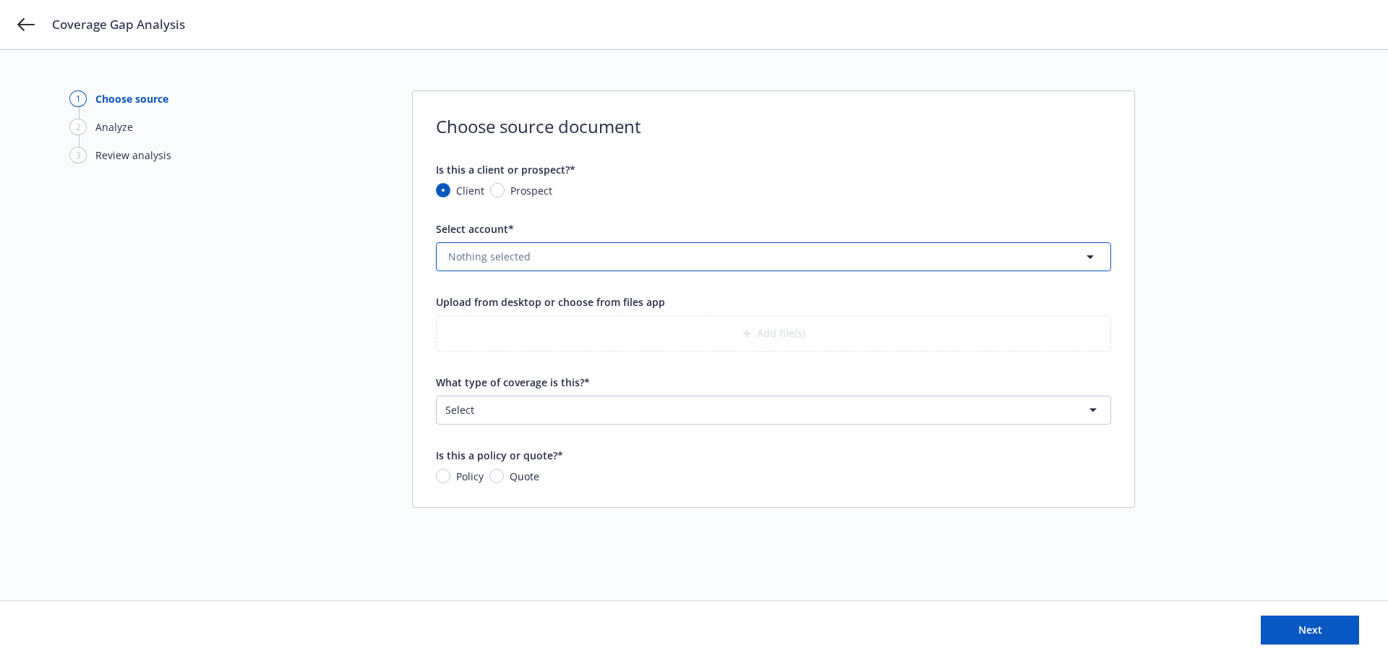
click at [516, 257] on span "Nothing selected" at bounding box center [489, 256] width 82 height 15
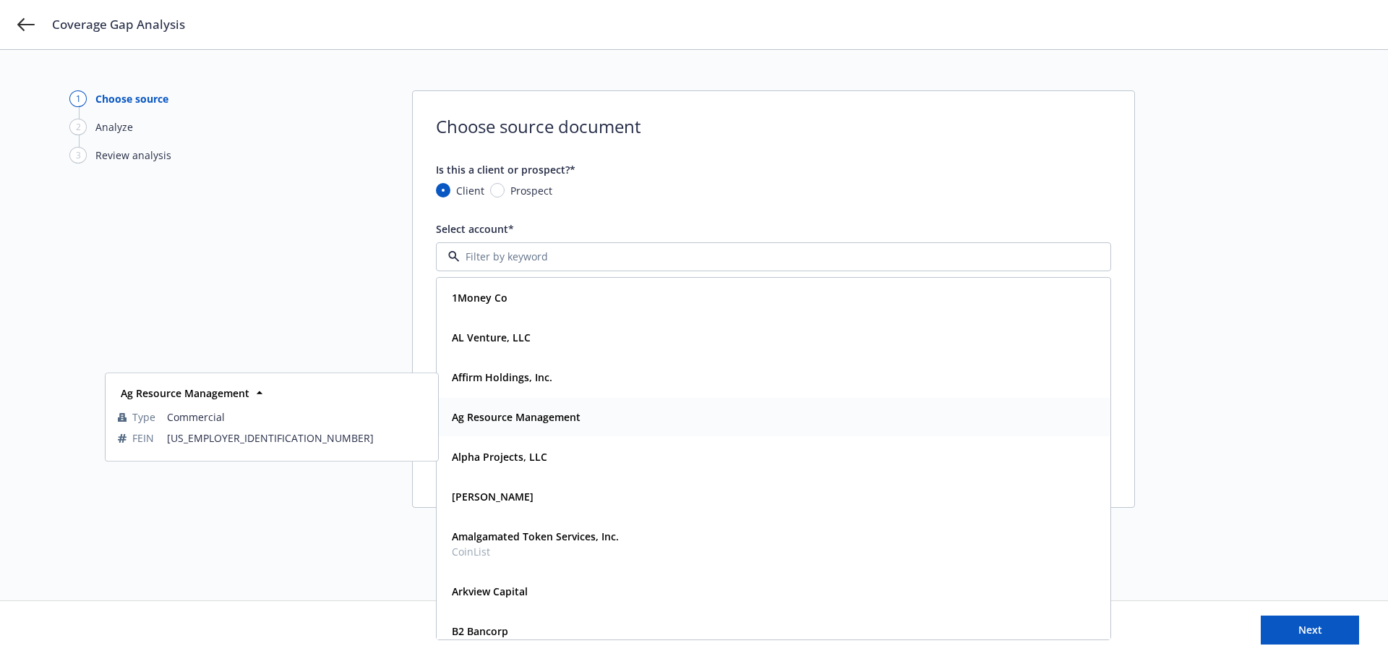
click at [551, 417] on strong "Ag Resource Management" at bounding box center [516, 417] width 129 height 14
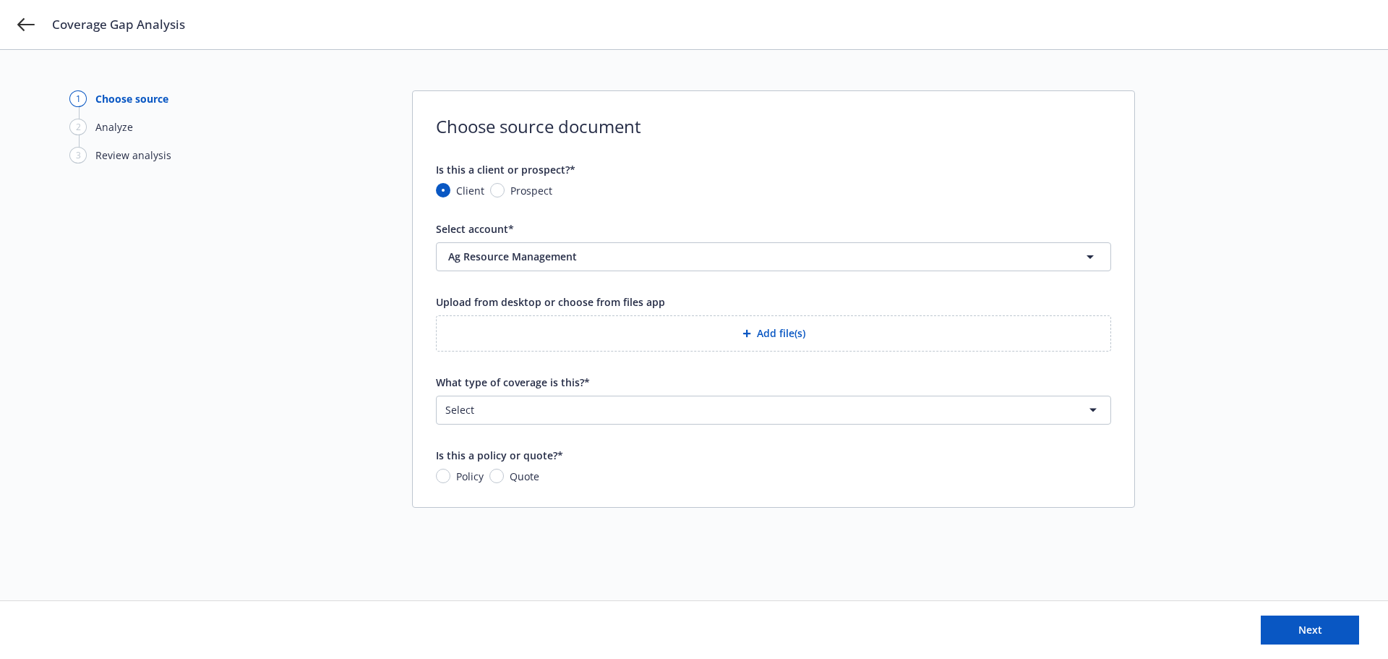
click at [760, 336] on button "Add file(s)" at bounding box center [773, 333] width 675 height 36
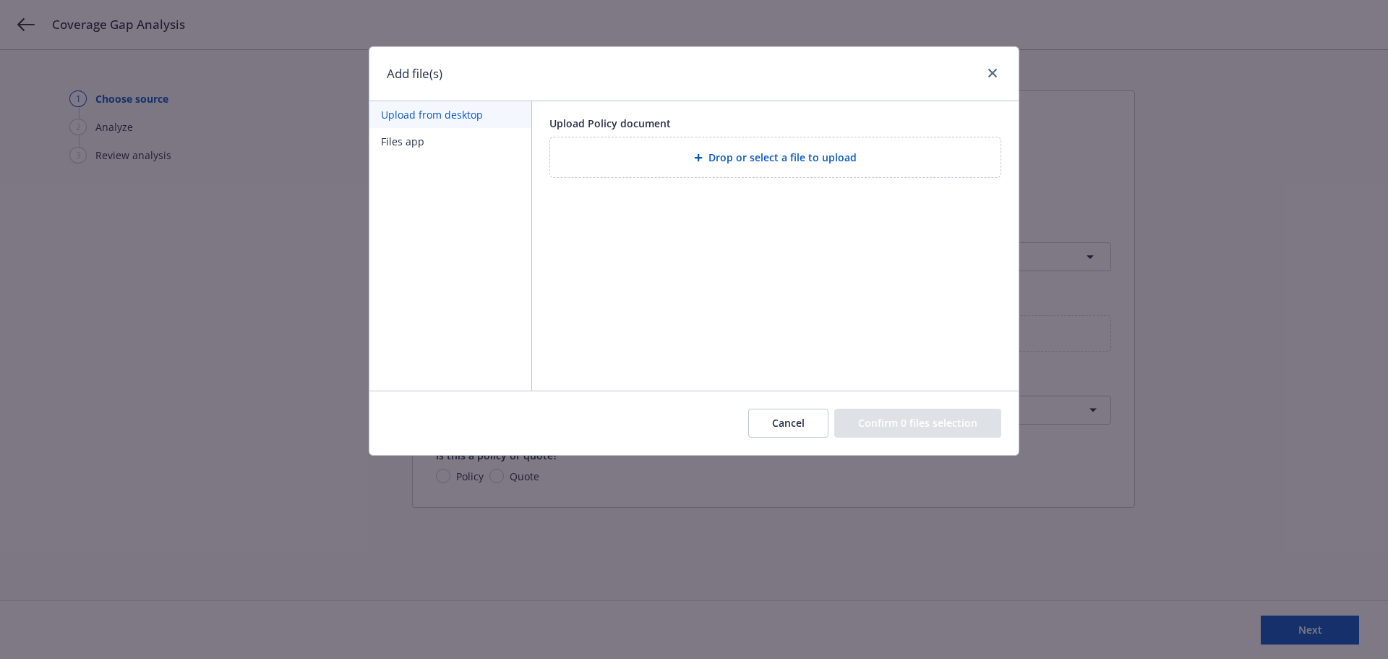
click at [703, 157] on icon at bounding box center [698, 157] width 9 height 9
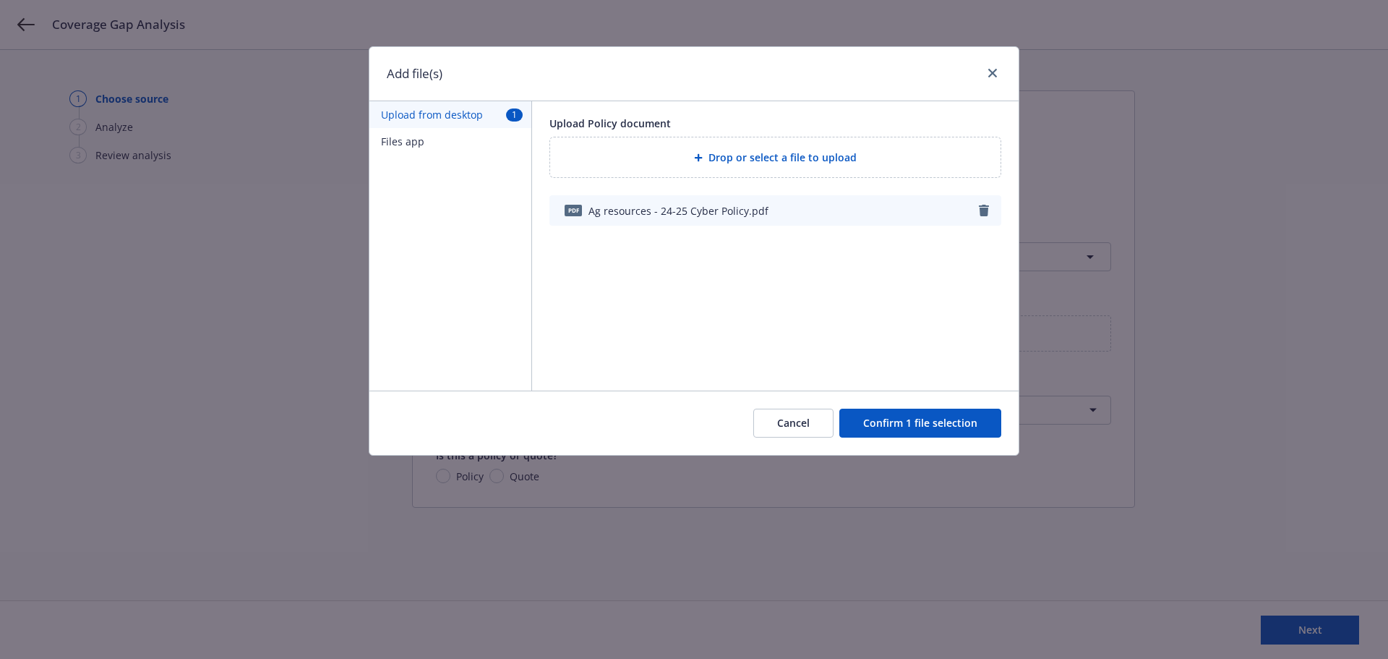
click at [949, 430] on button "Confirm 1 file selection" at bounding box center [921, 423] width 162 height 29
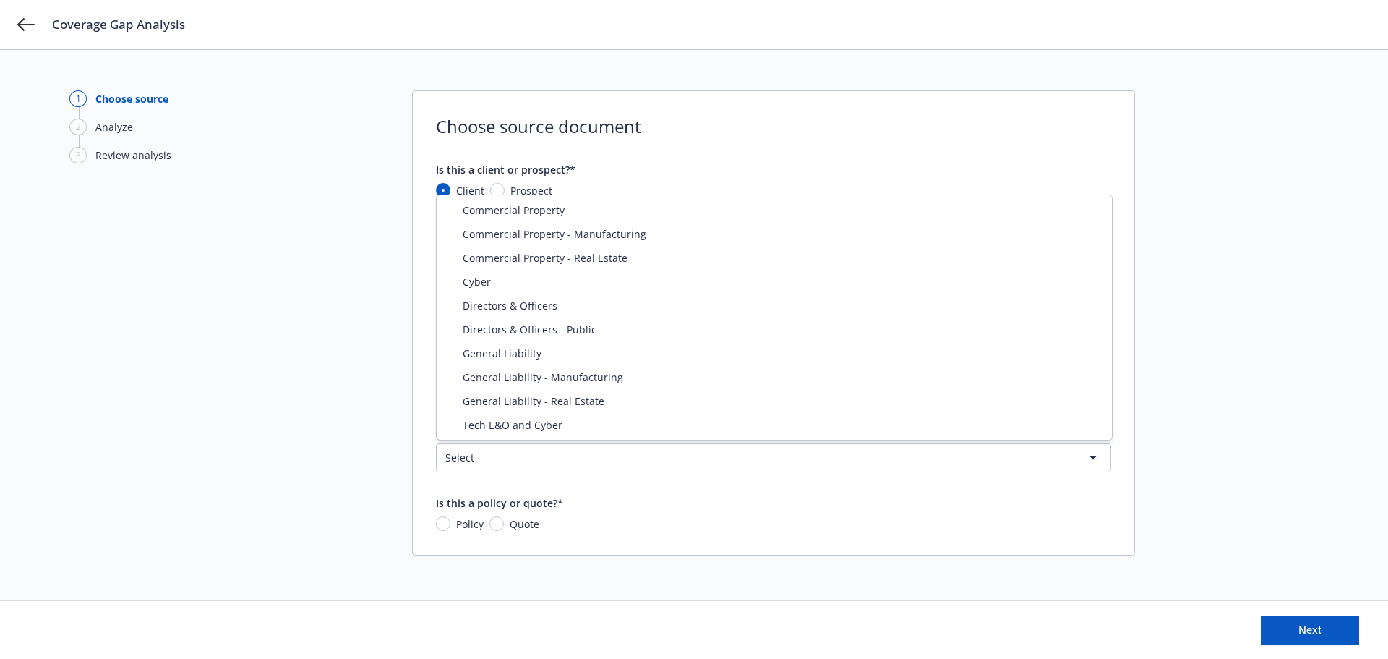
click at [519, 456] on html "Coverage Gap Analysis 1 Choose source 2 Analyze 3 Review analysis Choose source…" at bounding box center [694, 329] width 1388 height 659
select select "CYBER"
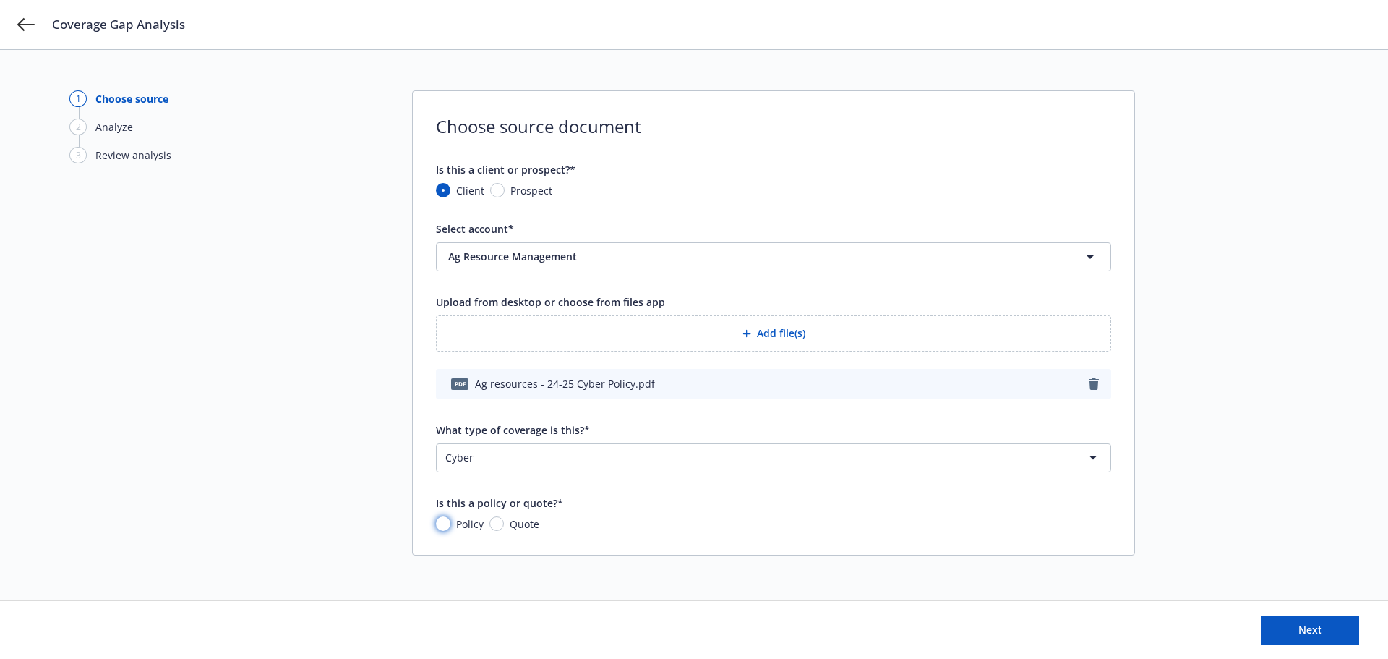
click at [444, 524] on input "Policy" at bounding box center [443, 523] width 14 height 14
radio input "true"
click at [1328, 633] on button "Next" at bounding box center [1310, 629] width 98 height 29
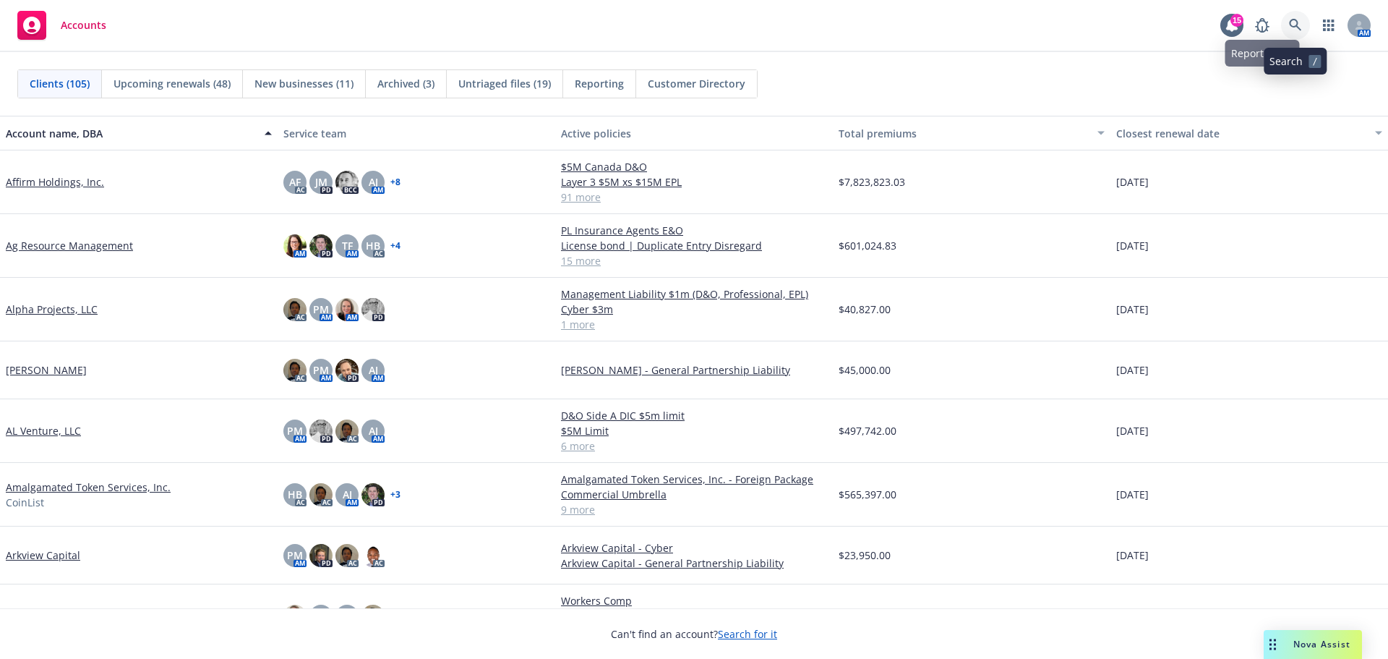
click at [1291, 20] on icon at bounding box center [1295, 25] width 12 height 12
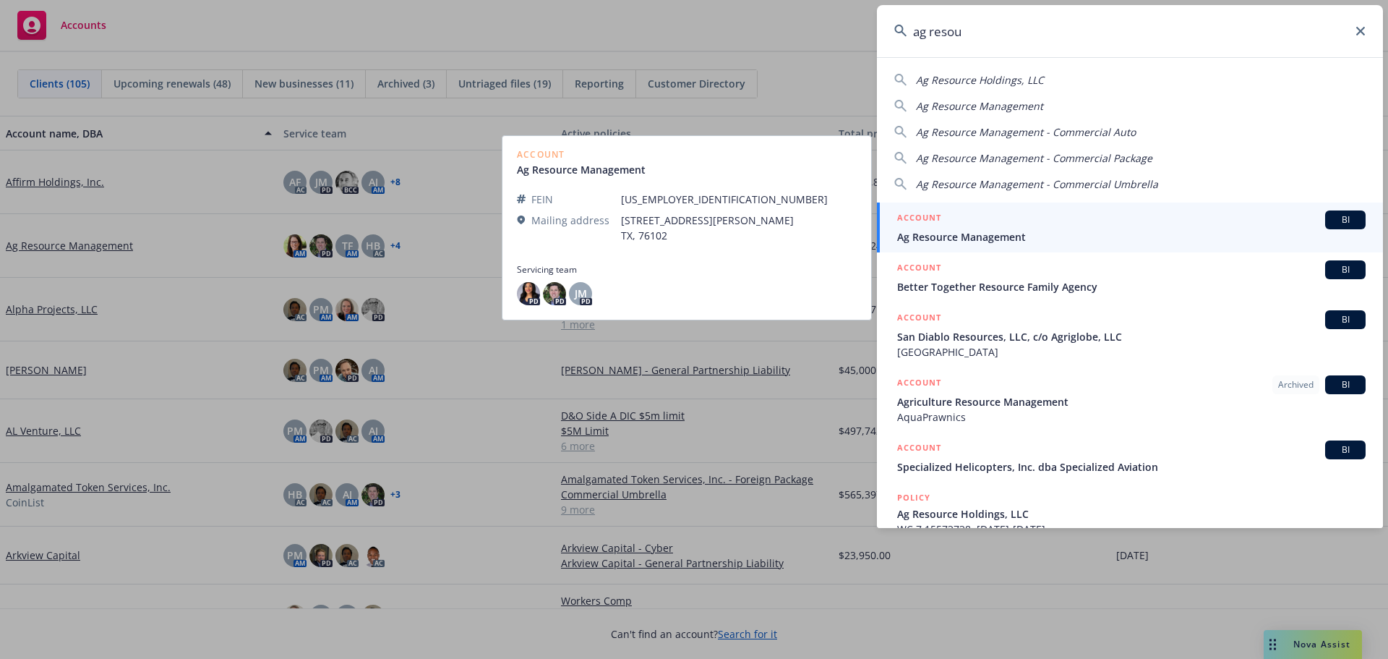
type input "ag resou"
click at [987, 234] on span "Ag Resource Management" at bounding box center [1131, 236] width 469 height 15
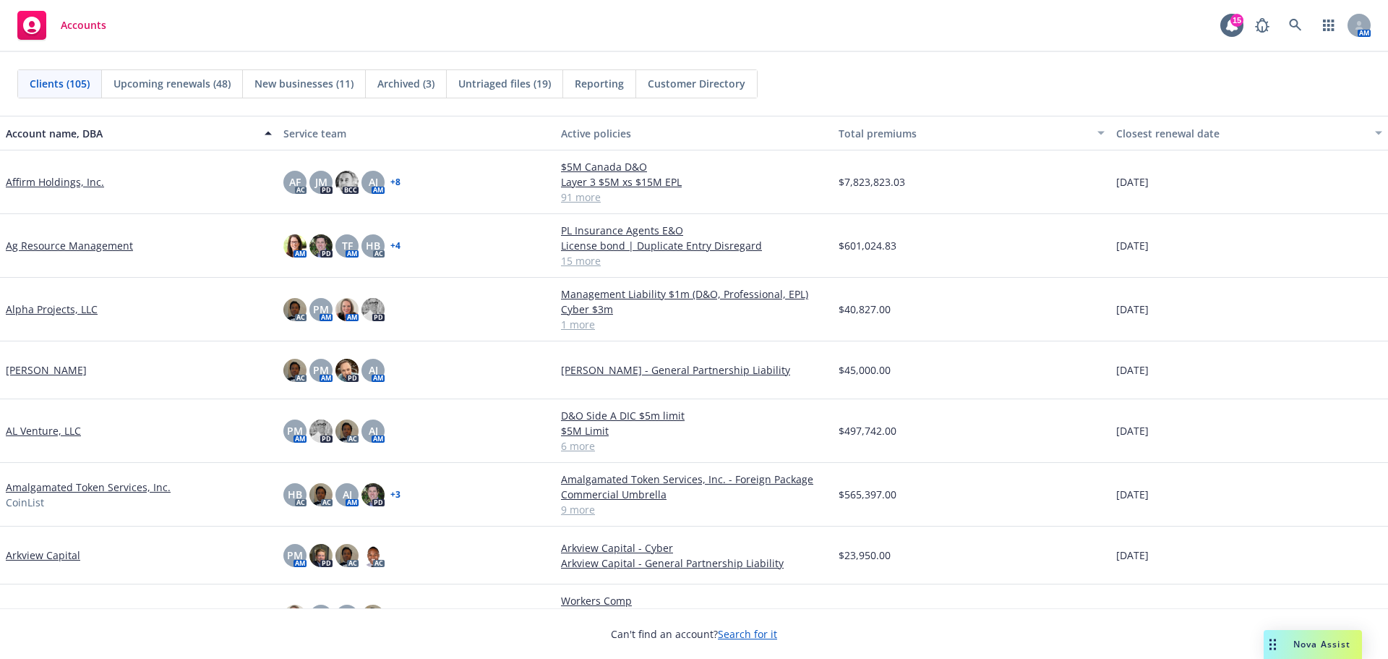
click at [987, 234] on div "$601,024.83" at bounding box center [972, 246] width 278 height 64
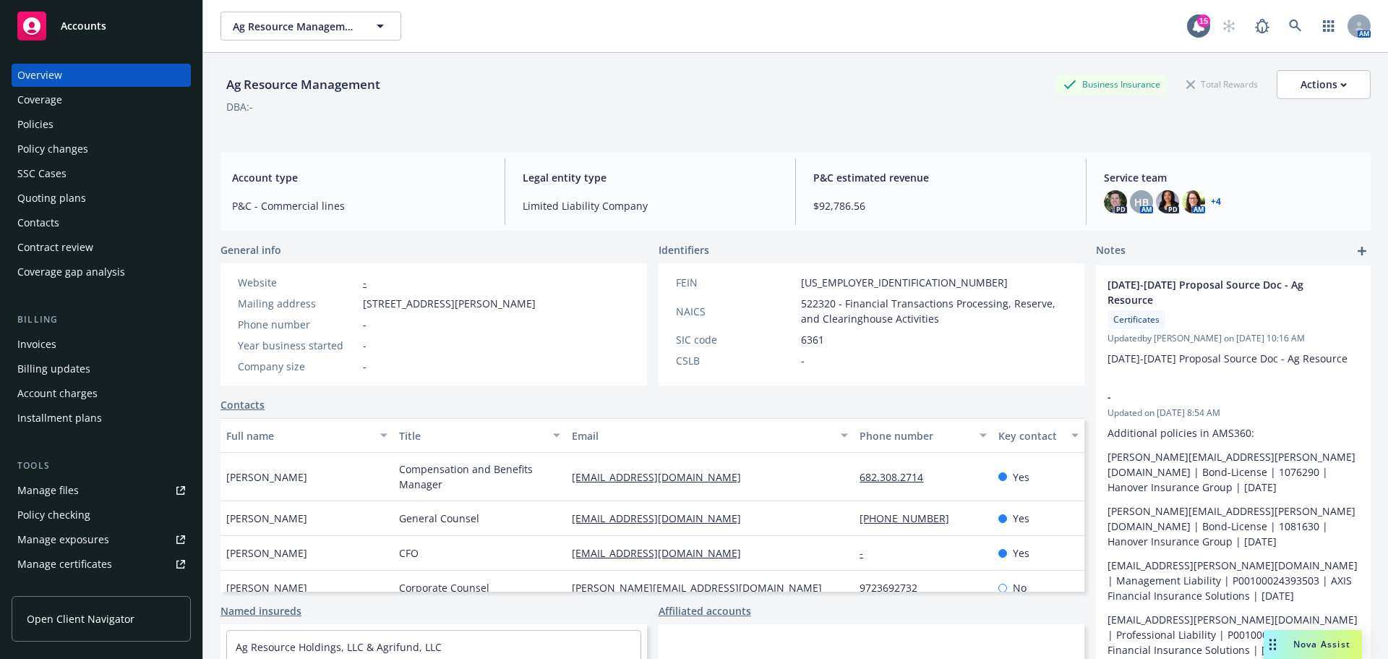
click at [35, 124] on div "Policies" at bounding box center [35, 124] width 36 height 23
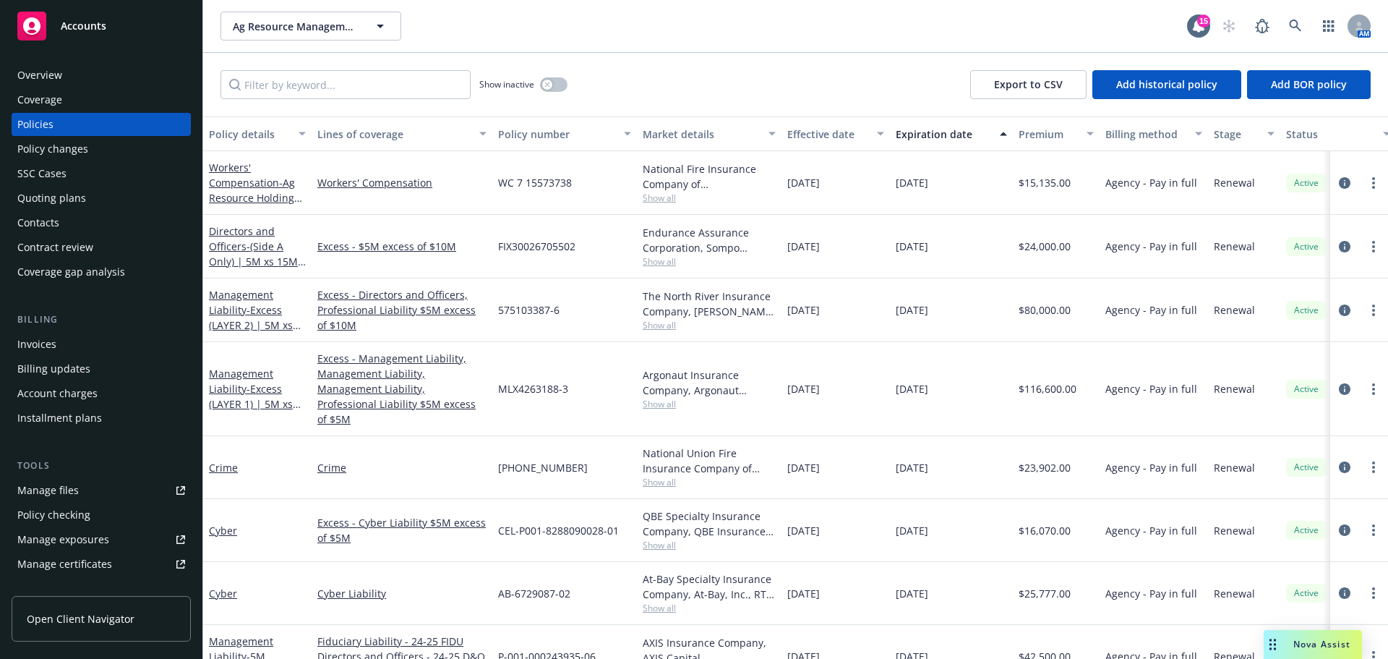
scroll to position [145, 0]
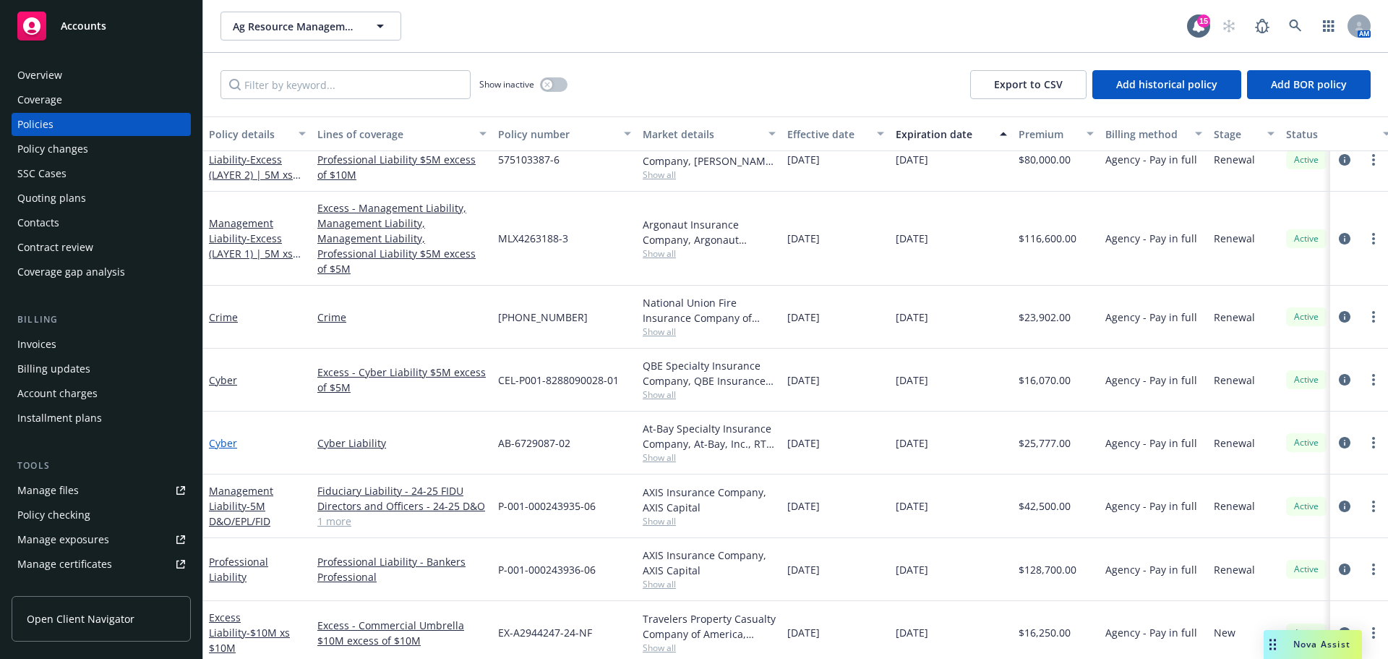
click at [222, 436] on link "Cyber" at bounding box center [223, 443] width 28 height 14
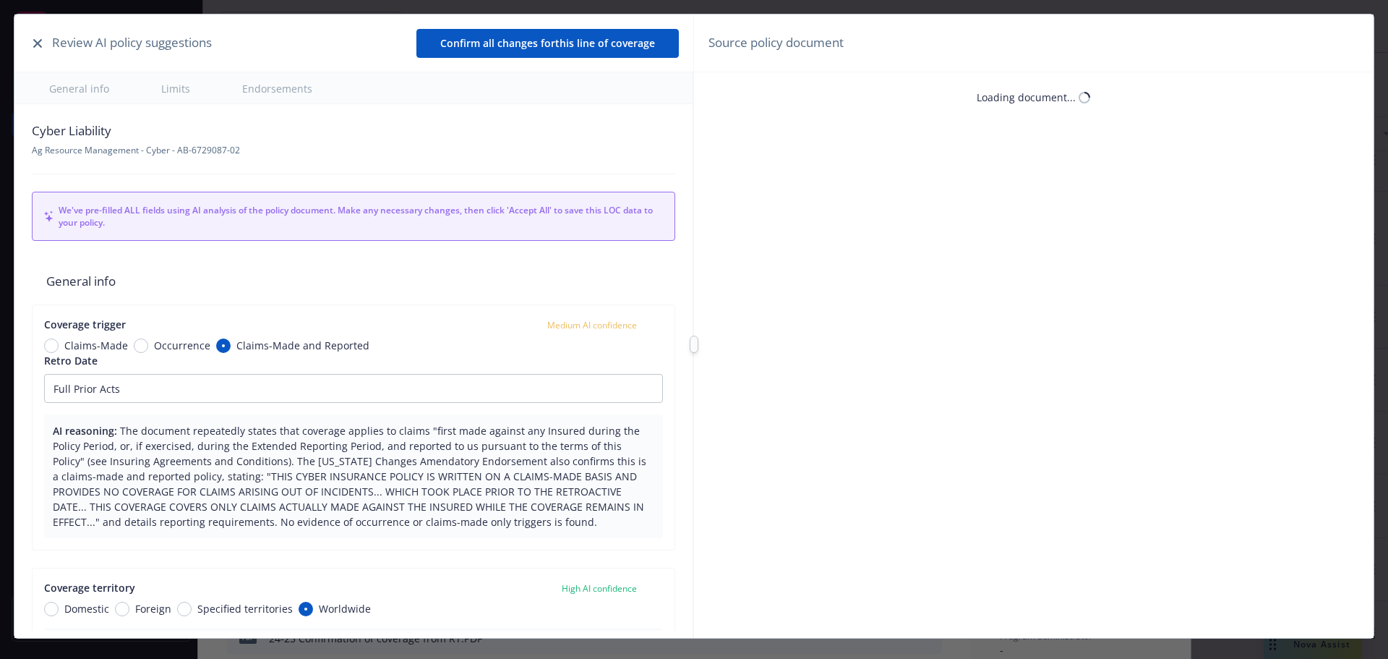
type textarea "x"
click at [35, 40] on icon "button" at bounding box center [37, 43] width 9 height 9
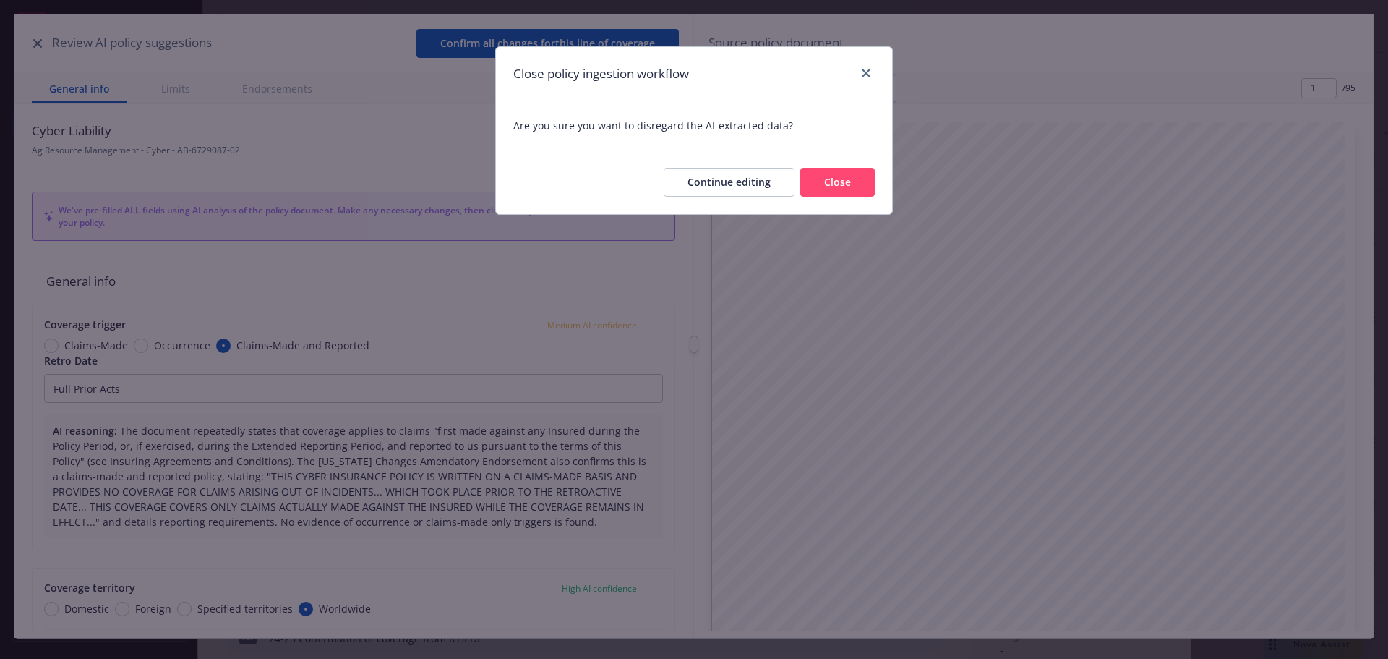
click at [835, 183] on button "Close" at bounding box center [837, 182] width 74 height 29
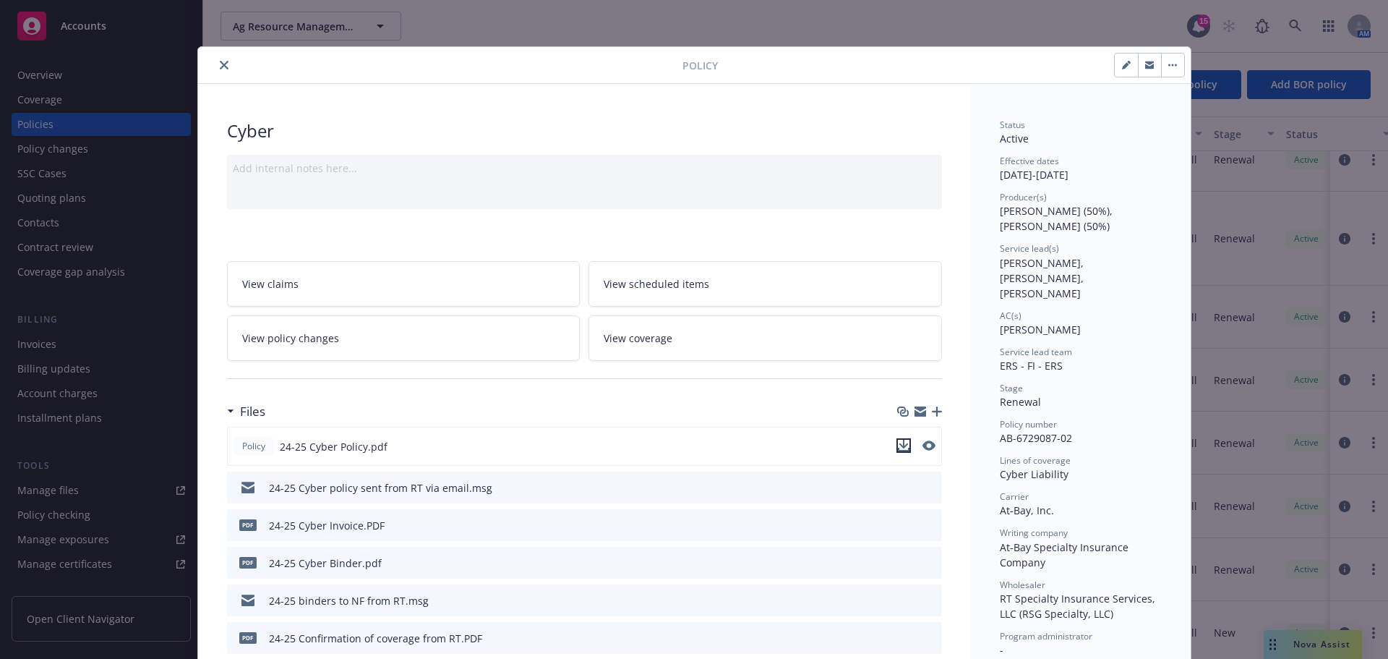
click at [898, 448] on icon "download file" at bounding box center [904, 446] width 12 height 12
click at [220, 67] on icon "close" at bounding box center [224, 65] width 9 height 9
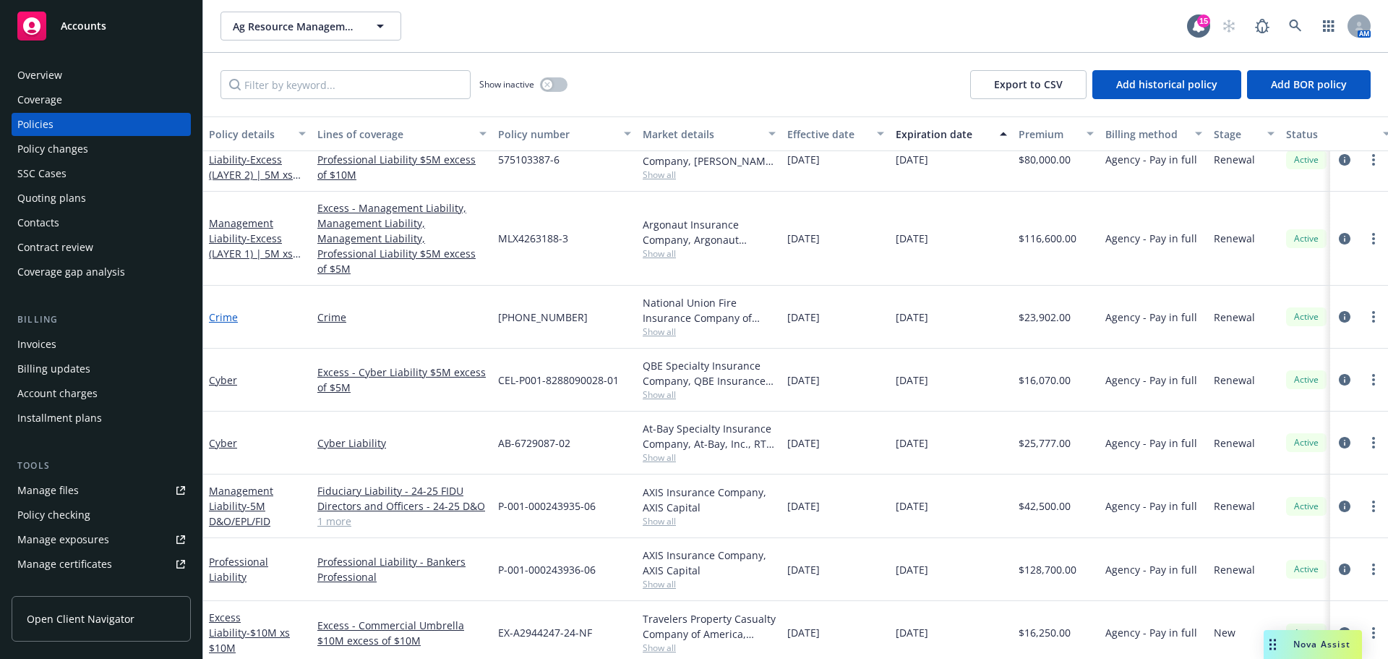
click at [226, 310] on link "Crime" at bounding box center [223, 317] width 29 height 14
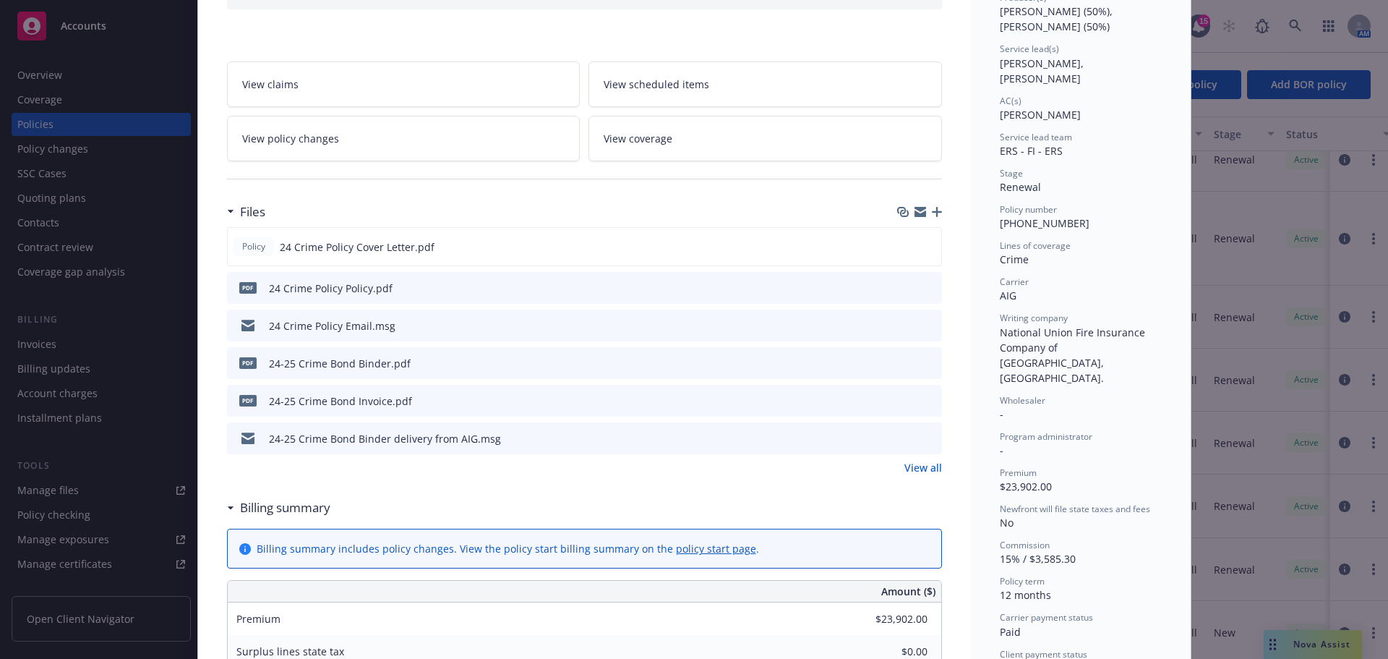
scroll to position [217, 0]
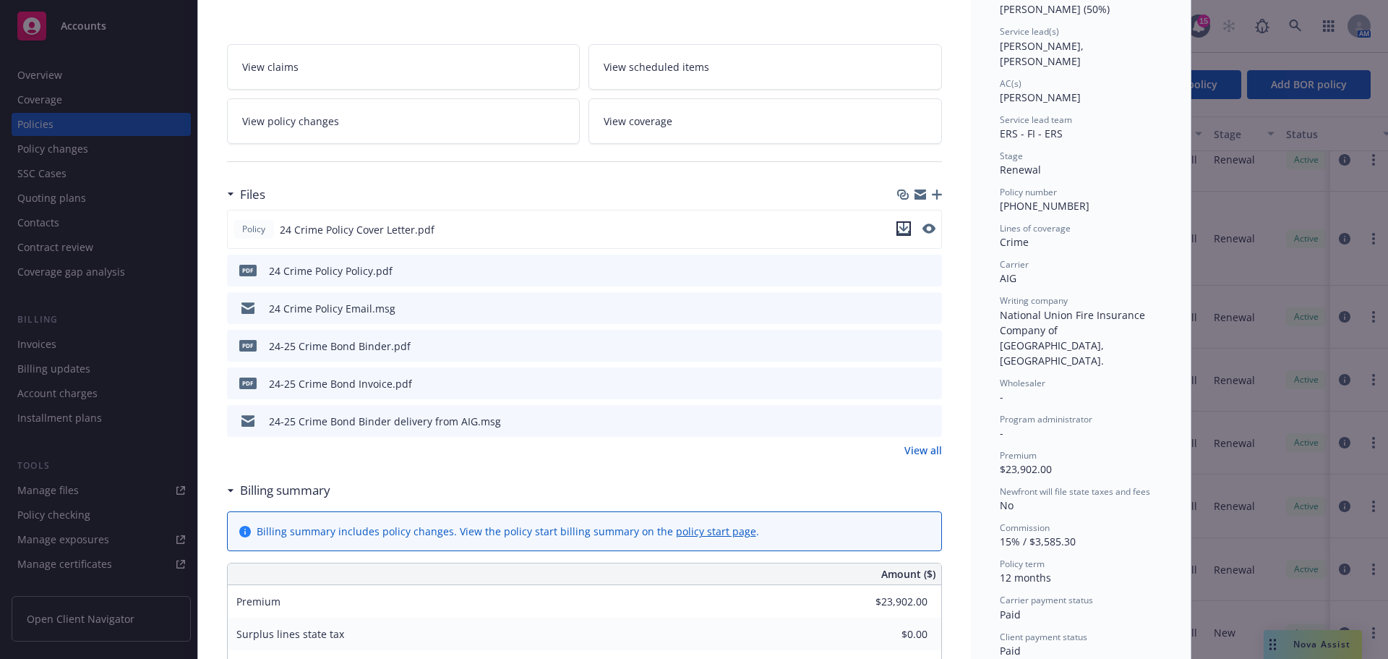
click at [898, 229] on icon "download file" at bounding box center [904, 229] width 12 height 12
click at [899, 274] on icon "download file" at bounding box center [905, 274] width 12 height 4
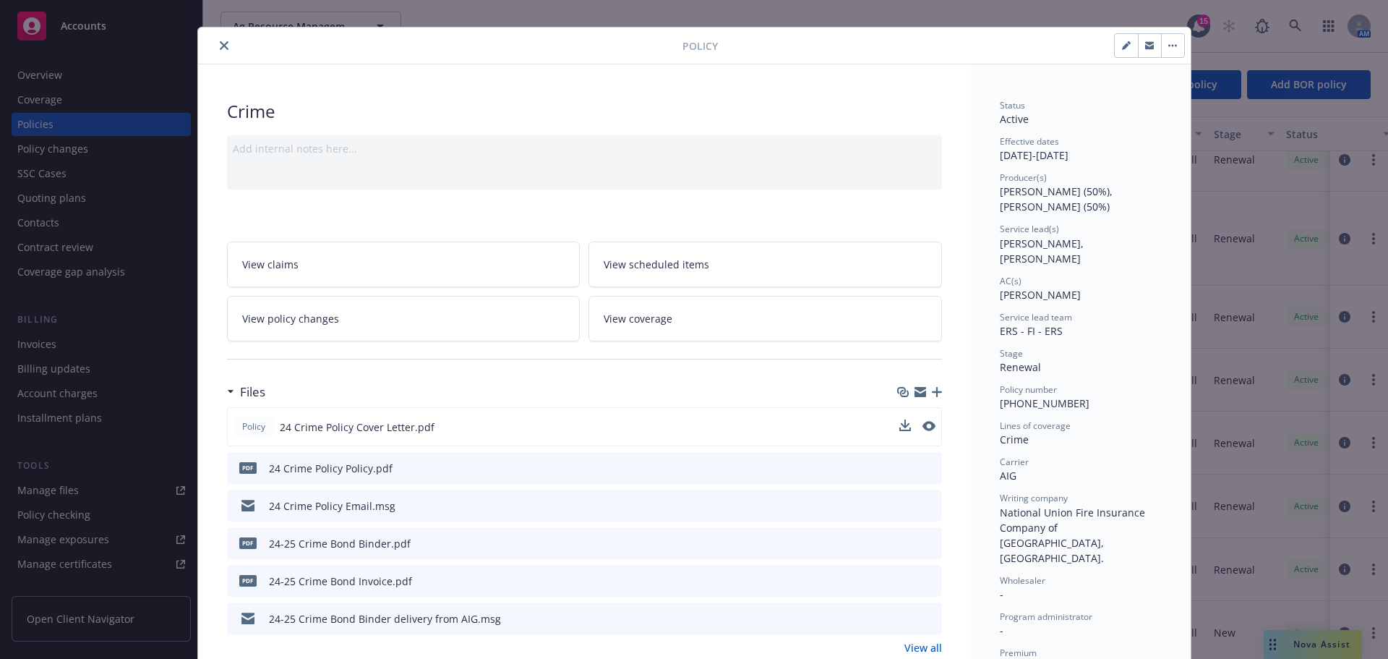
scroll to position [0, 0]
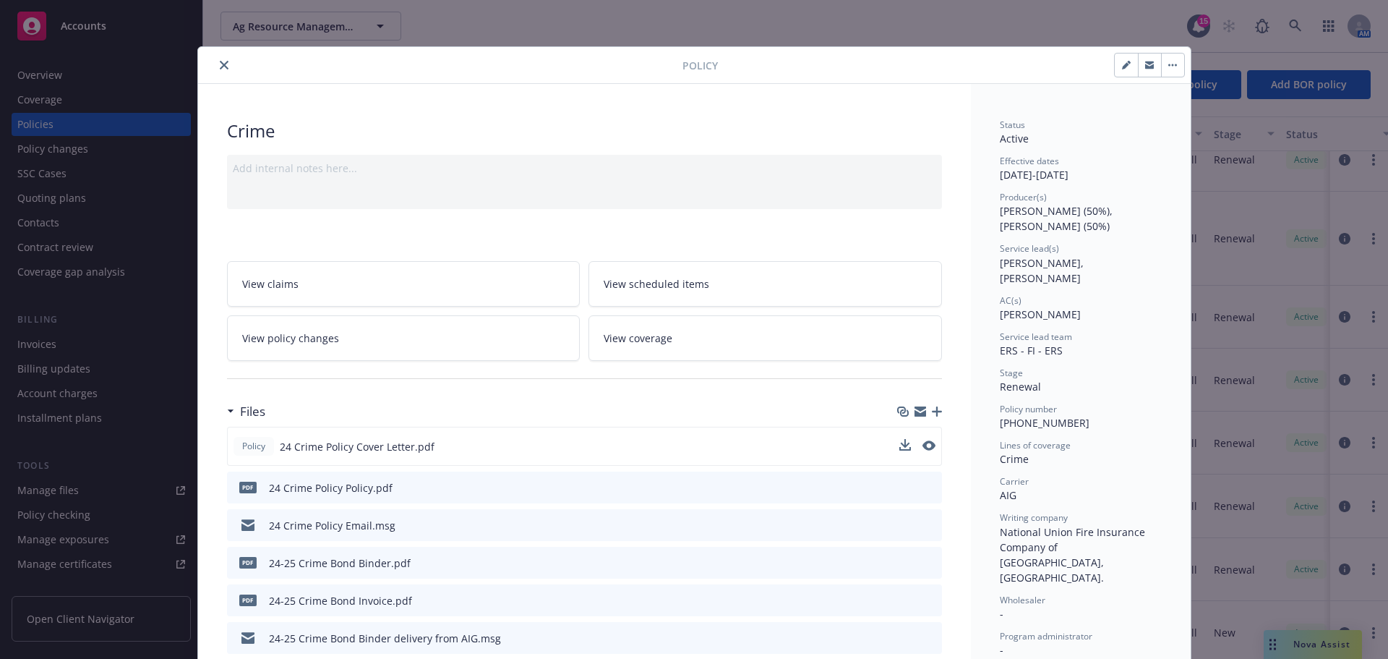
click at [220, 63] on icon "close" at bounding box center [224, 65] width 9 height 9
